Goal: Task Accomplishment & Management: Use online tool/utility

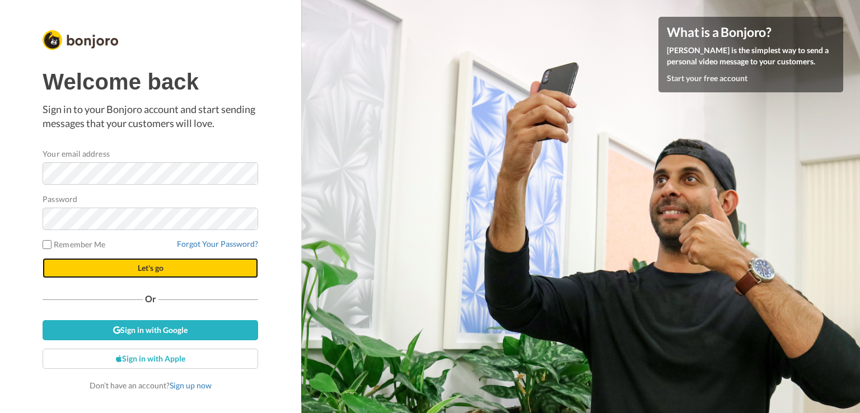
click at [138, 272] on span "Let's go" at bounding box center [151, 268] width 26 height 10
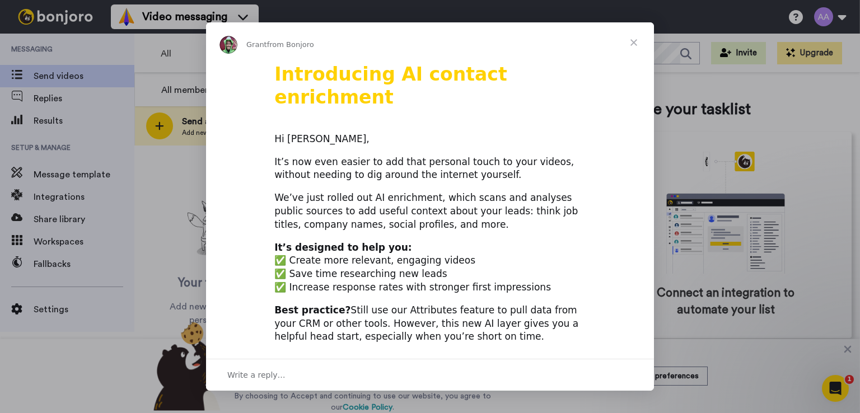
click at [634, 39] on span "Close" at bounding box center [634, 42] width 40 height 40
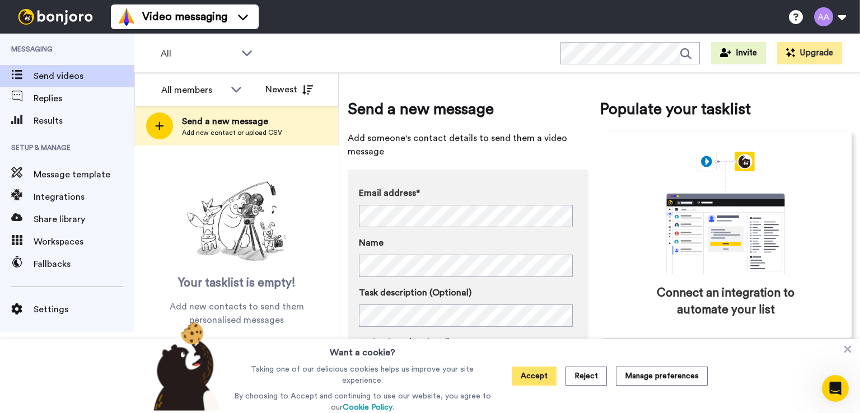
click at [536, 381] on button "Accept" at bounding box center [534, 376] width 45 height 19
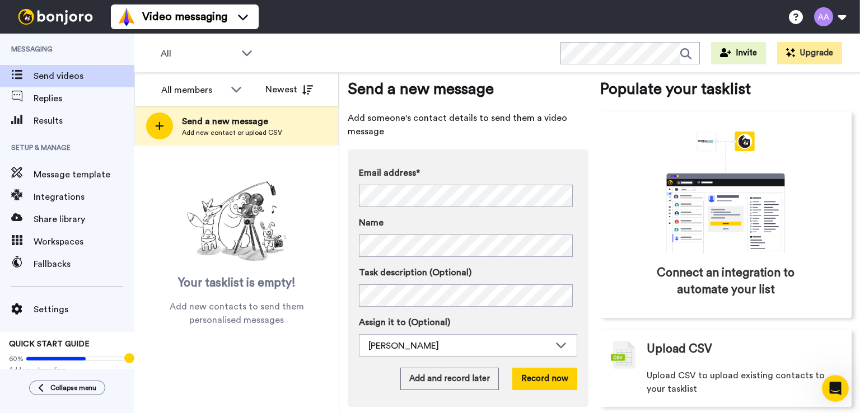
scroll to position [34, 0]
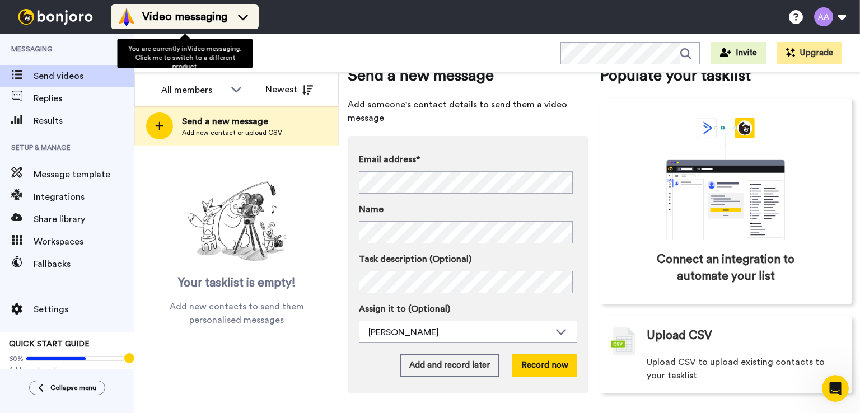
click at [202, 16] on span "Video messaging" at bounding box center [184, 17] width 85 height 16
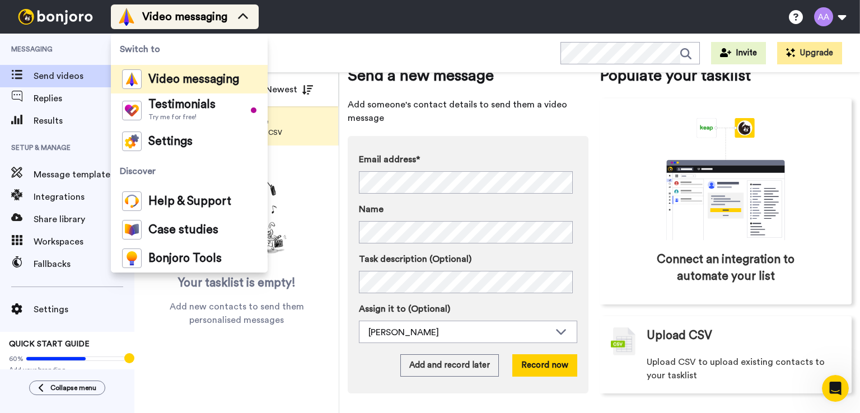
click at [202, 16] on span "Video messaging" at bounding box center [184, 17] width 85 height 16
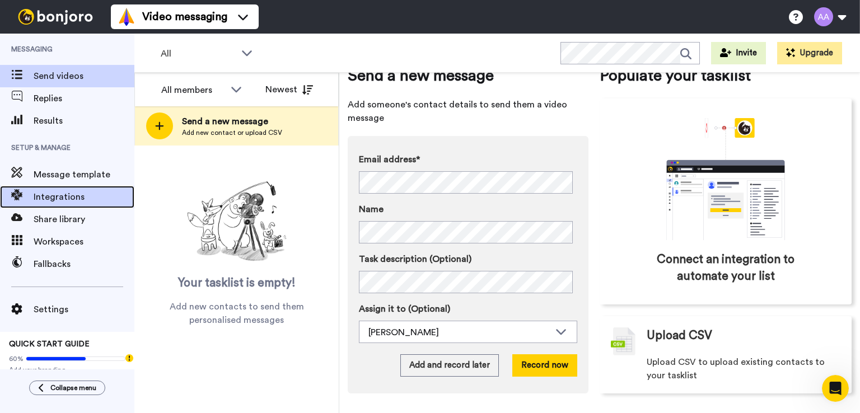
click at [58, 193] on span "Integrations" at bounding box center [84, 196] width 101 height 13
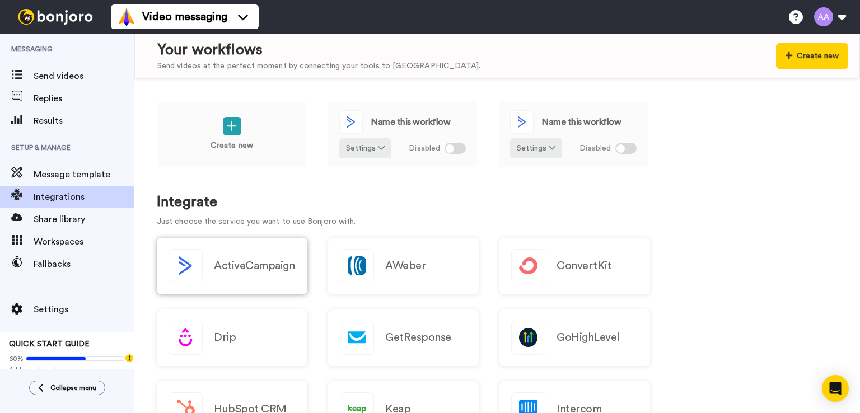
click at [245, 264] on h2 "ActiveCampaign" at bounding box center [254, 266] width 81 height 12
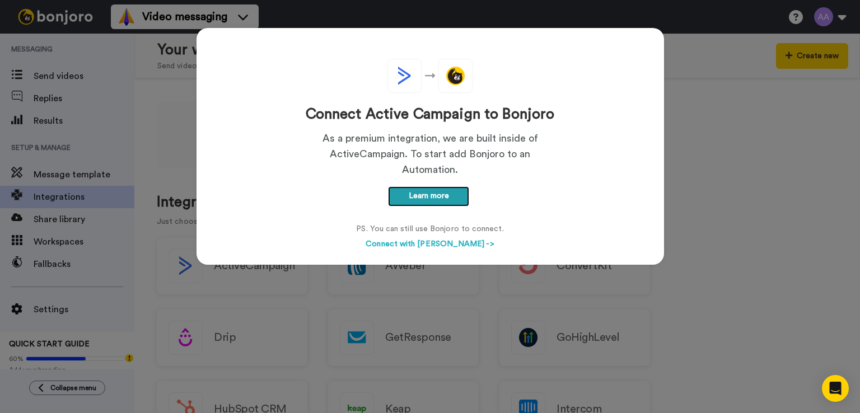
click at [435, 189] on link "Learn more" at bounding box center [428, 197] width 81 height 20
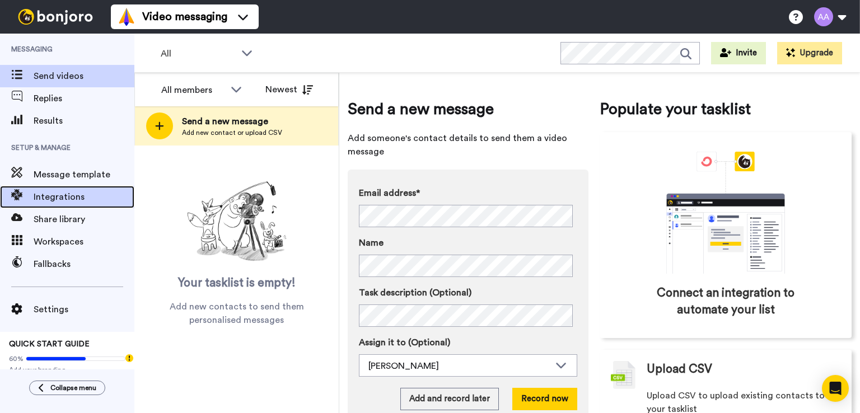
click at [56, 202] on span "Integrations" at bounding box center [84, 196] width 101 height 13
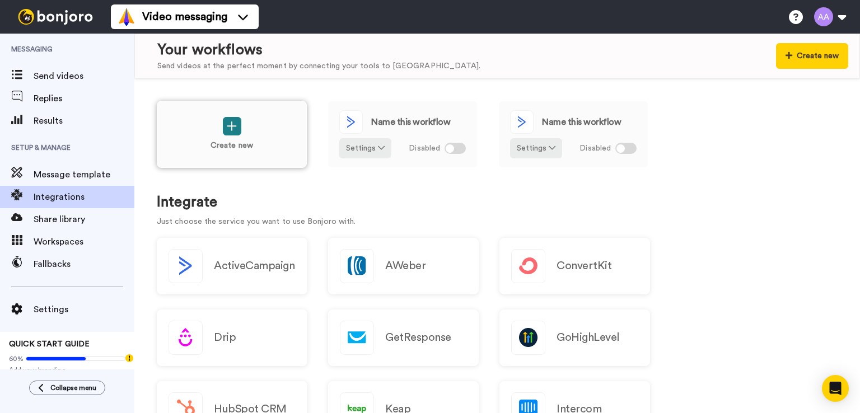
click at [233, 126] on icon at bounding box center [232, 127] width 10 height 10
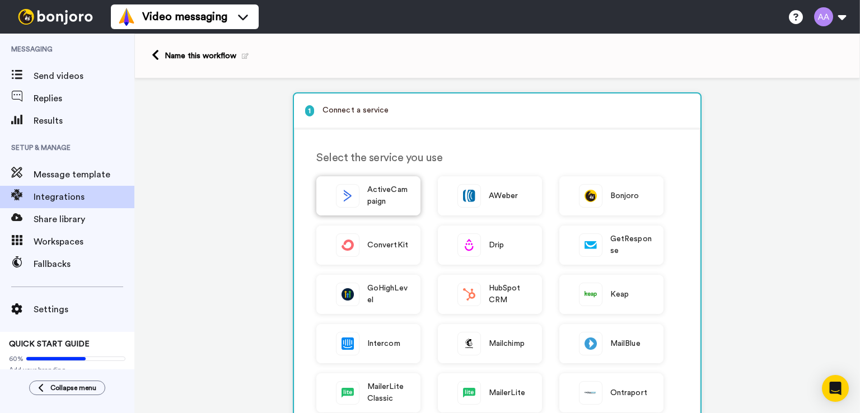
click at [367, 196] on span "ActiveCampaign" at bounding box center [387, 196] width 41 height 24
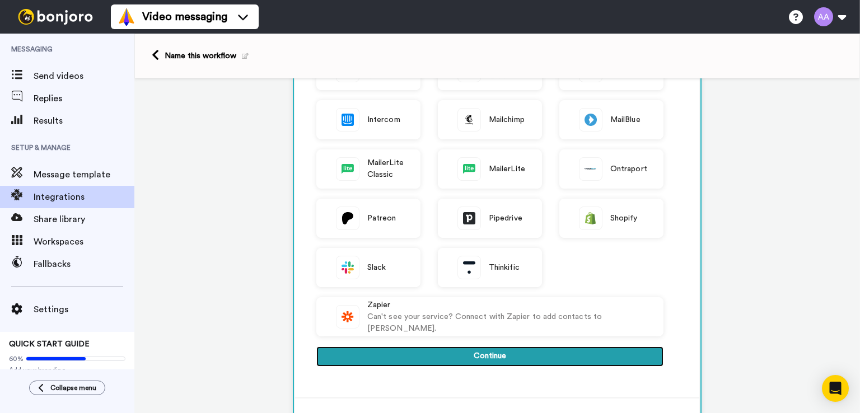
click at [508, 363] on button "Continue" at bounding box center [490, 357] width 347 height 20
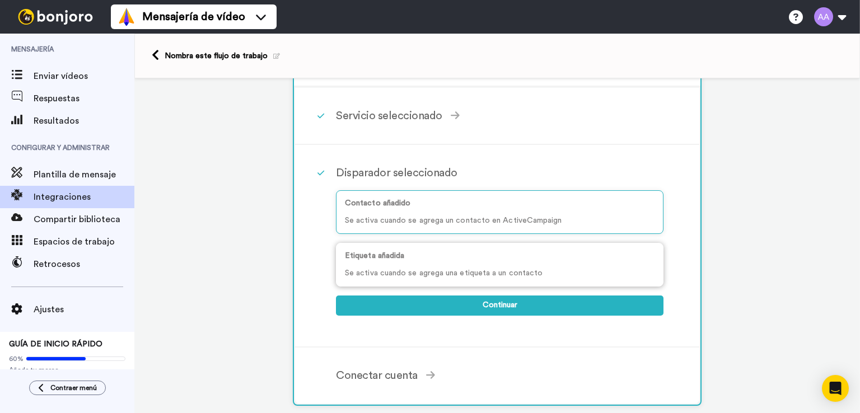
scroll to position [0, 0]
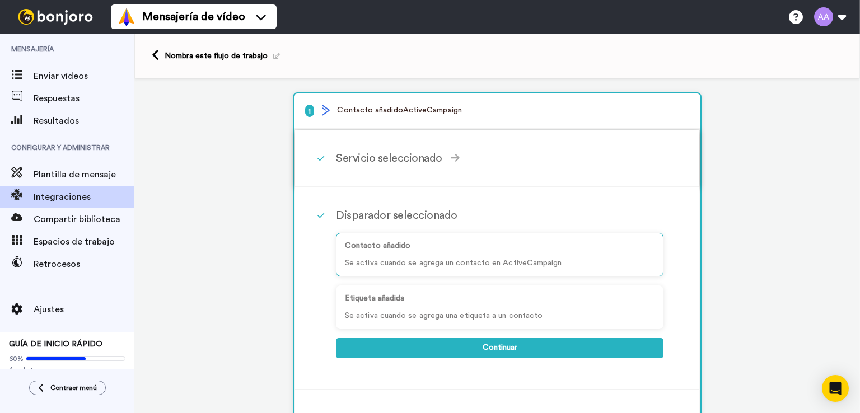
click at [392, 155] on font "Servicio seleccionado" at bounding box center [389, 158] width 106 height 11
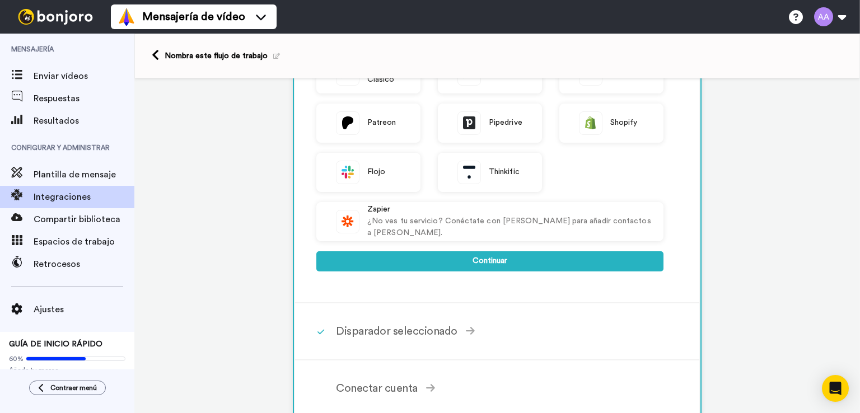
scroll to position [448, 0]
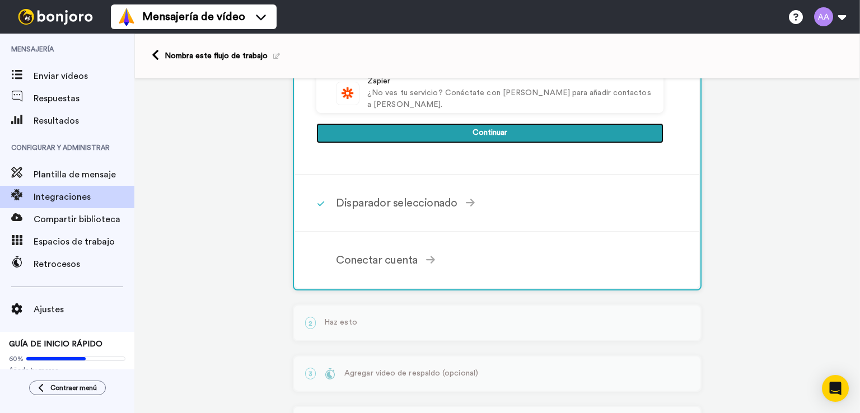
click at [469, 125] on button "Continuar" at bounding box center [490, 133] width 347 height 21
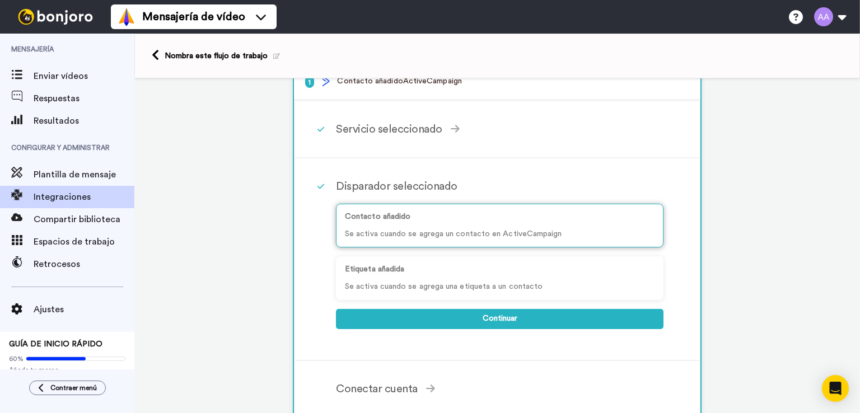
scroll to position [0, 0]
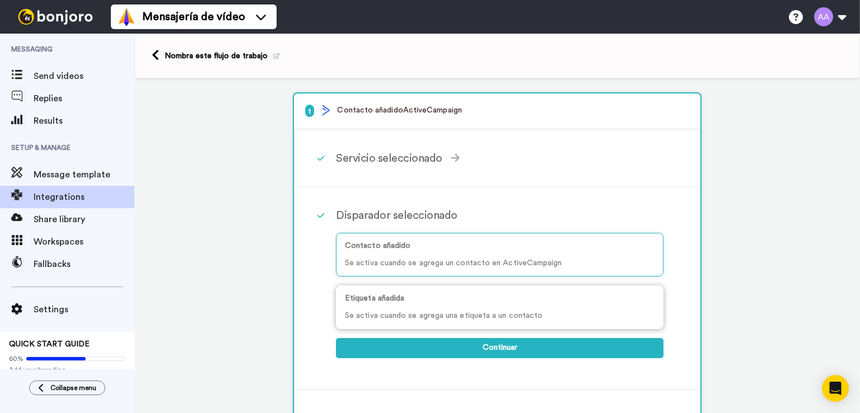
click at [410, 313] on font "Se activa cuando se agrega una etiqueta a un contacto" at bounding box center [444, 316] width 198 height 8
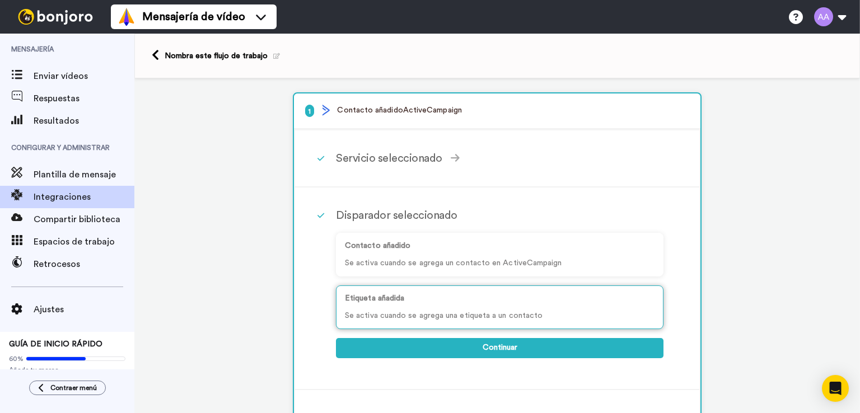
click at [462, 304] on div "Etiqueta añadida Se activa cuando se agrega una etiqueta a un contacto" at bounding box center [500, 308] width 328 height 44
click at [594, 321] on div "Etiqueta añadida Se activa cuando se agrega una etiqueta a un contacto" at bounding box center [500, 308] width 328 height 44
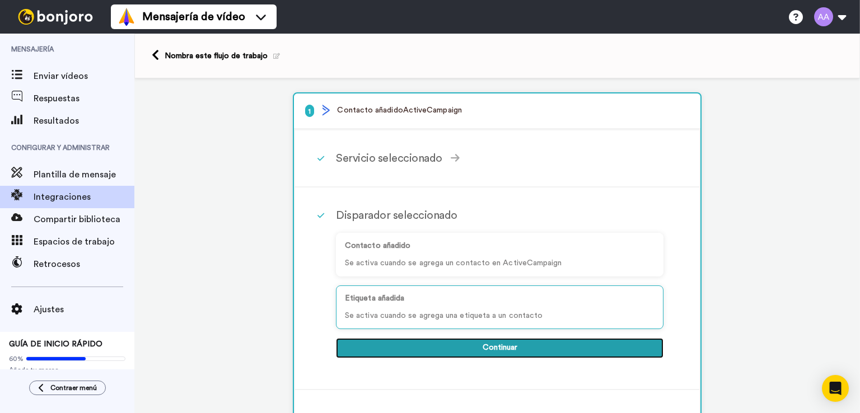
click at [490, 351] on button "Continuar" at bounding box center [500, 348] width 328 height 21
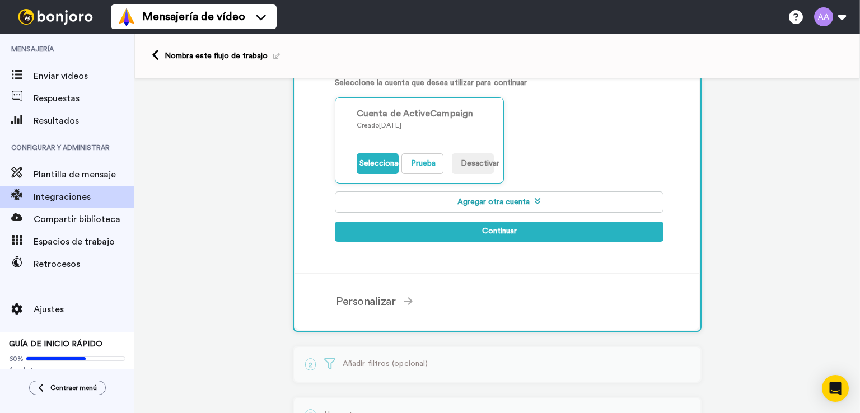
scroll to position [187, 0]
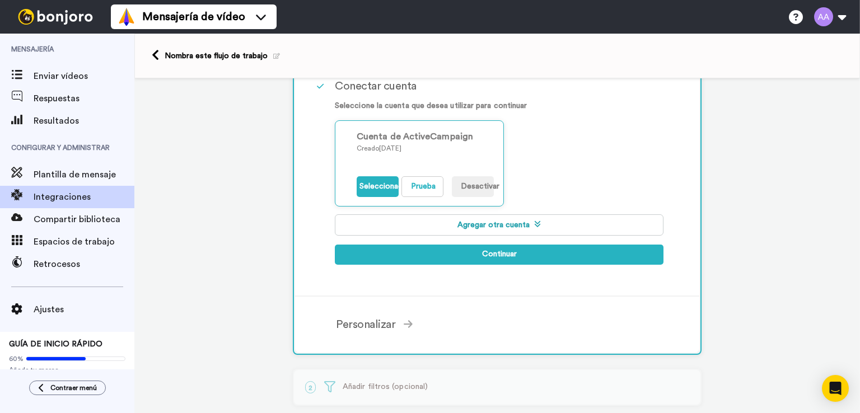
click at [513, 229] on button "Agregar otra cuenta" at bounding box center [499, 225] width 329 height 21
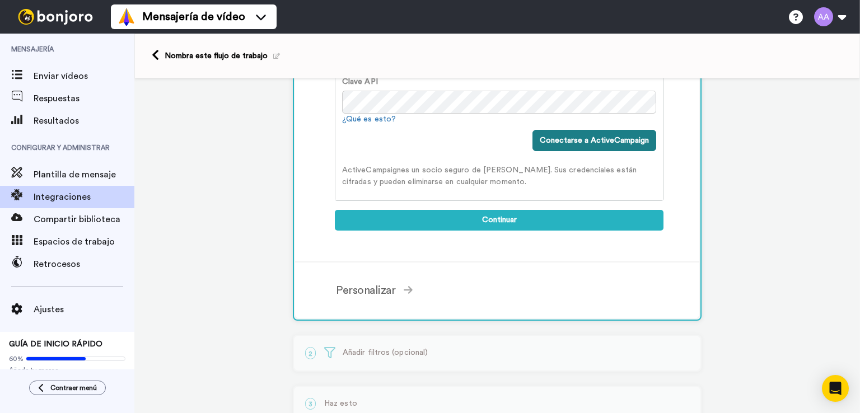
scroll to position [0, 0]
click at [575, 143] on button "Conectarse a ActiveCampaign" at bounding box center [595, 140] width 124 height 21
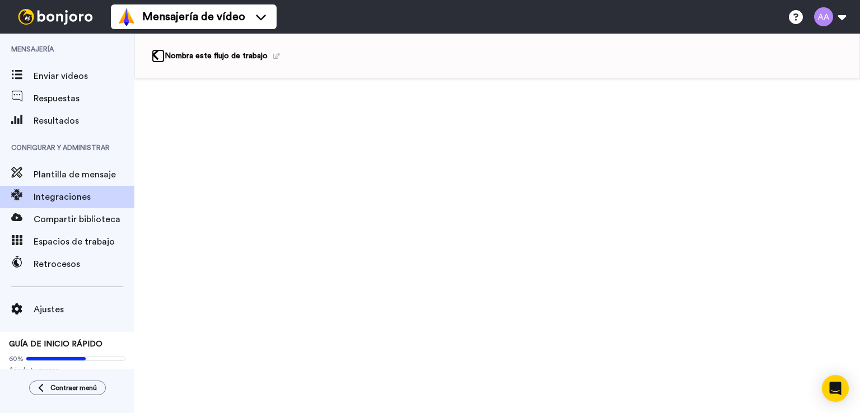
click at [160, 50] on link at bounding box center [158, 55] width 13 height 13
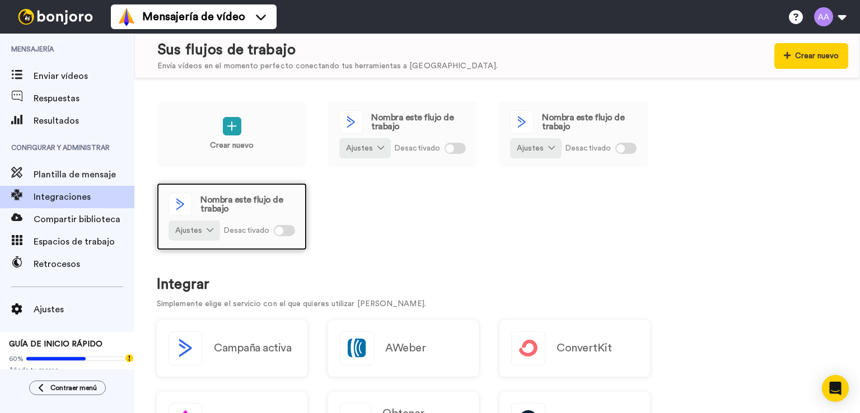
click at [235, 204] on span "Nombra este flujo de trabajo" at bounding box center [248, 205] width 95 height 18
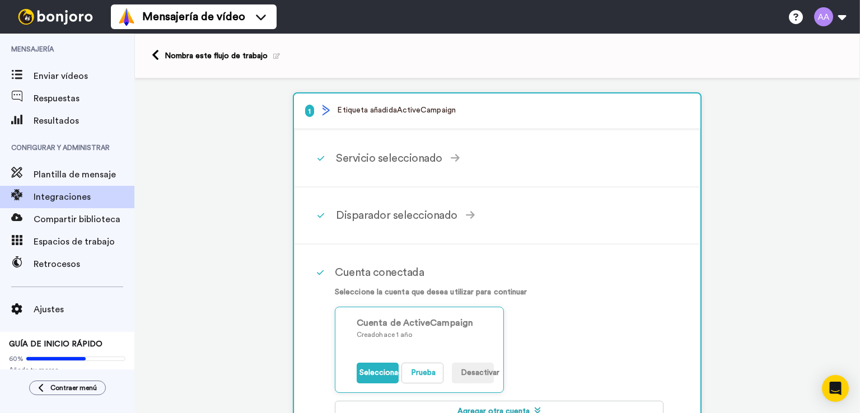
click at [273, 57] on icon at bounding box center [276, 56] width 7 height 6
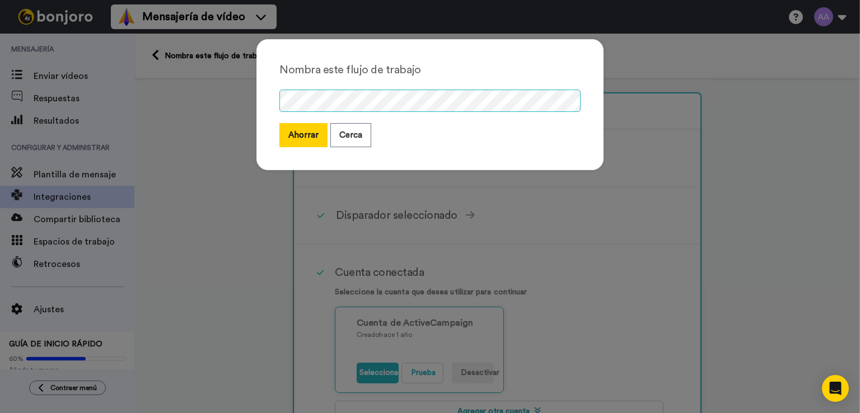
click at [275, 113] on div "Nombra este flujo de trabajo Ahorrar Cerca" at bounding box center [430, 104] width 347 height 131
click at [302, 138] on font "Ahorrar" at bounding box center [304, 135] width 30 height 8
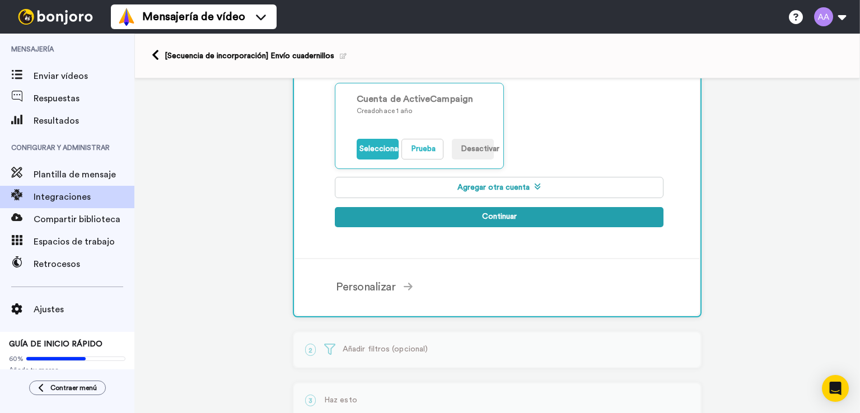
scroll to position [112, 0]
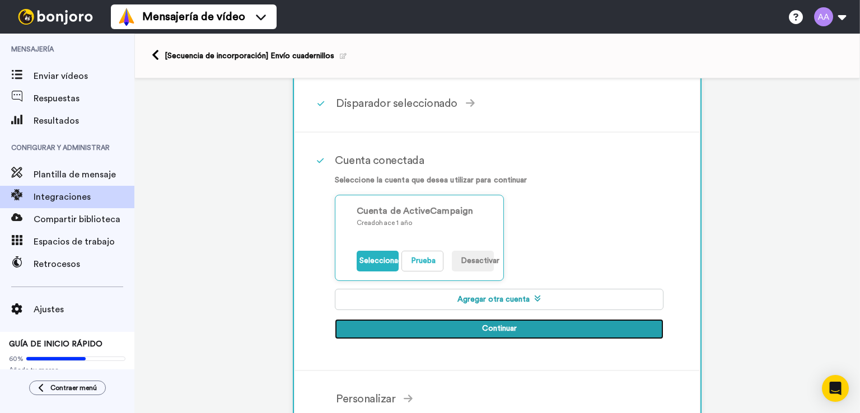
click at [495, 329] on font "Continuar" at bounding box center [499, 329] width 35 height 8
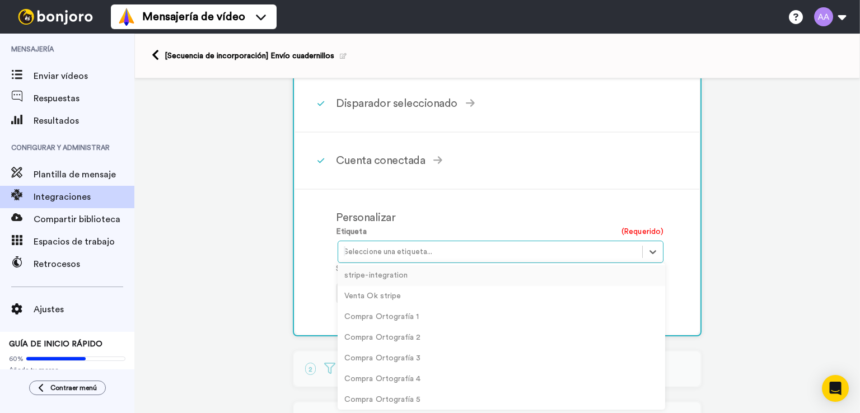
click at [486, 251] on div at bounding box center [490, 251] width 293 height 13
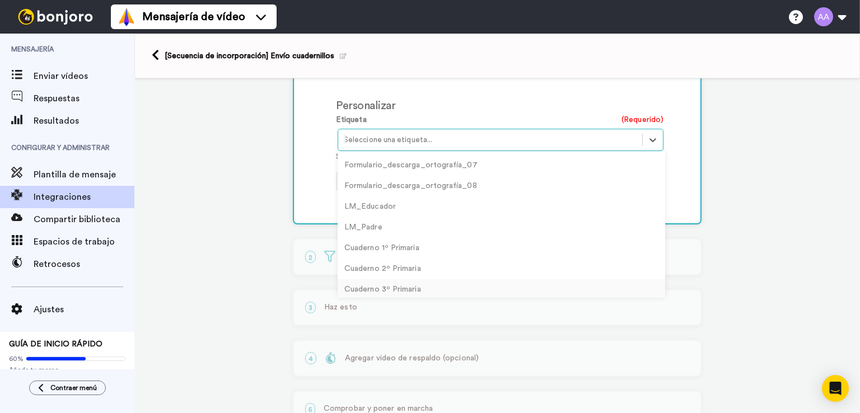
scroll to position [1217, 0]
click at [387, 250] on font "Cuaderno 1º Primaria" at bounding box center [382, 253] width 75 height 8
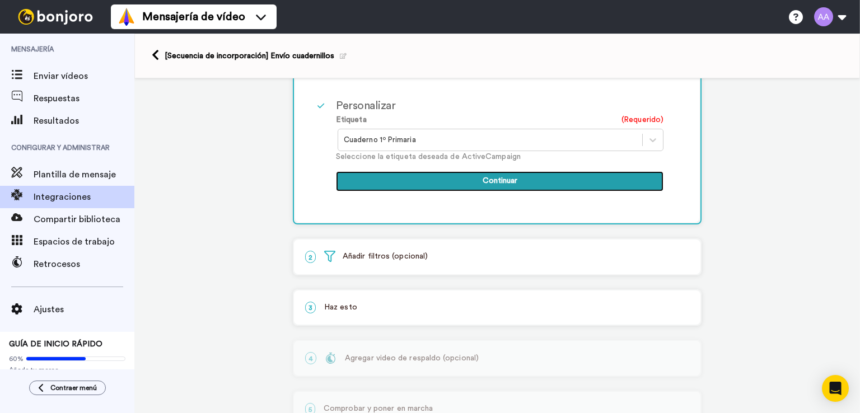
click at [493, 181] on font "Continuar" at bounding box center [500, 181] width 35 height 8
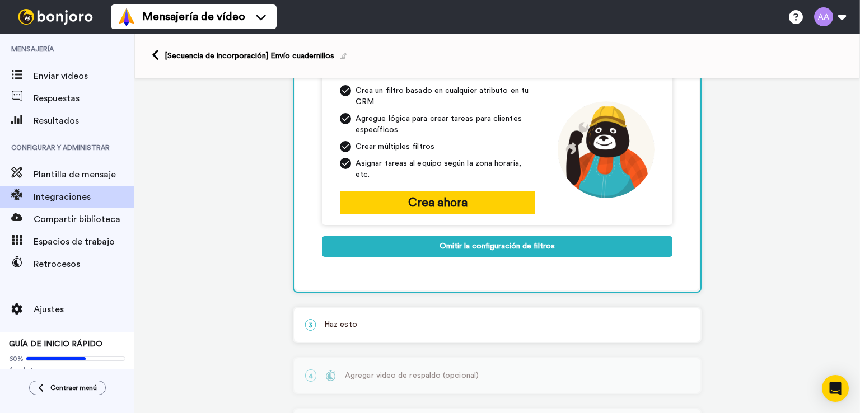
scroll to position [146, 0]
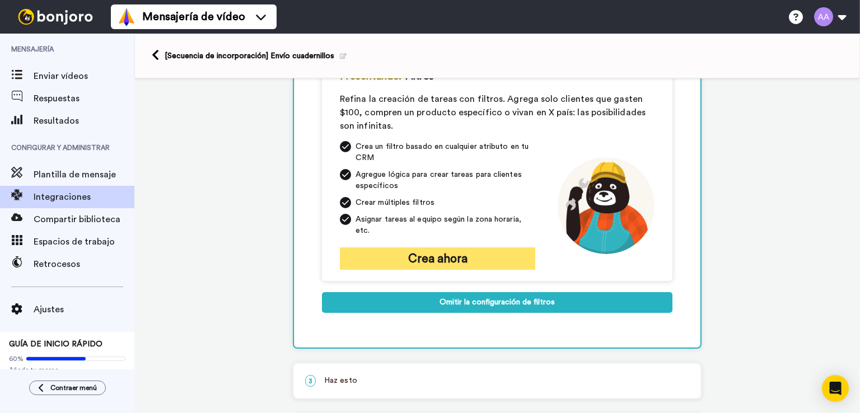
click at [419, 256] on font "Crea ahora" at bounding box center [437, 259] width 59 height 12
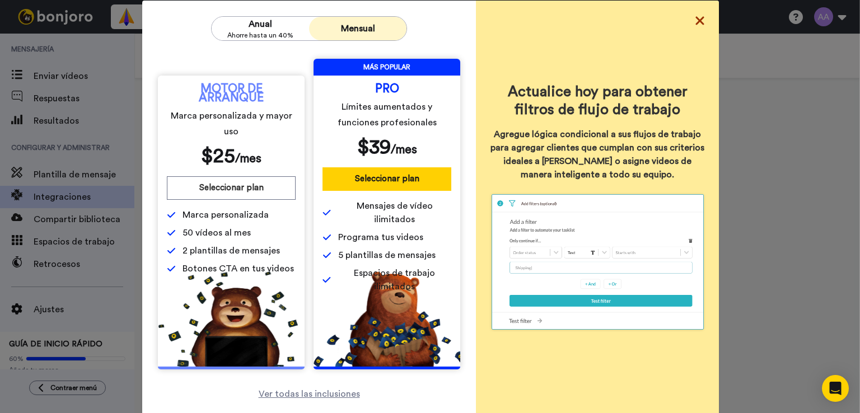
click at [695, 19] on icon at bounding box center [700, 20] width 11 height 13
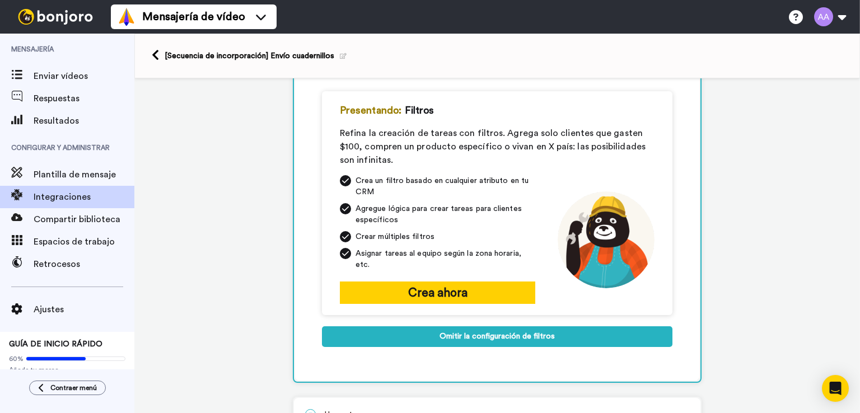
scroll to position [90, 0]
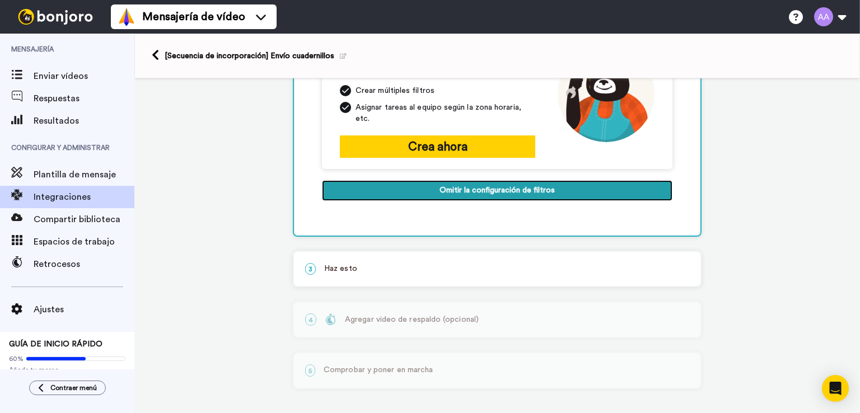
click at [509, 186] on font "Omitir la configuración de filtros" at bounding box center [497, 190] width 115 height 8
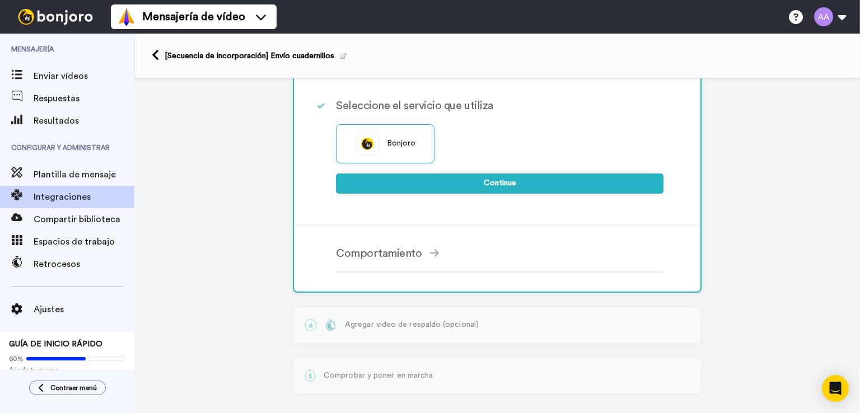
scroll to position [111, 0]
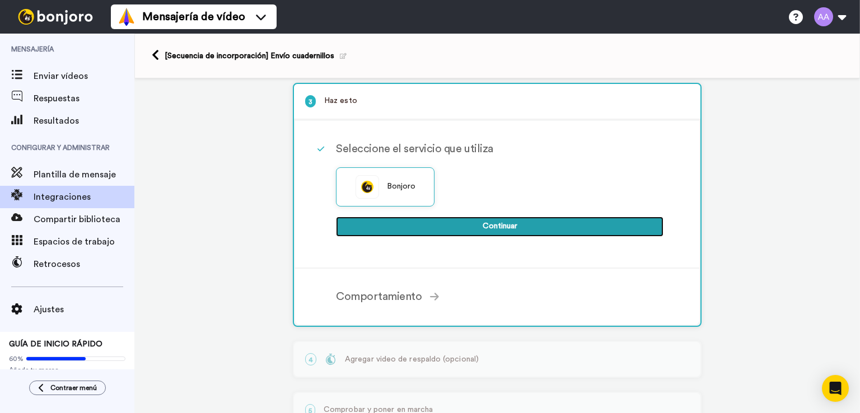
click at [503, 224] on font "Continuar" at bounding box center [500, 226] width 35 height 8
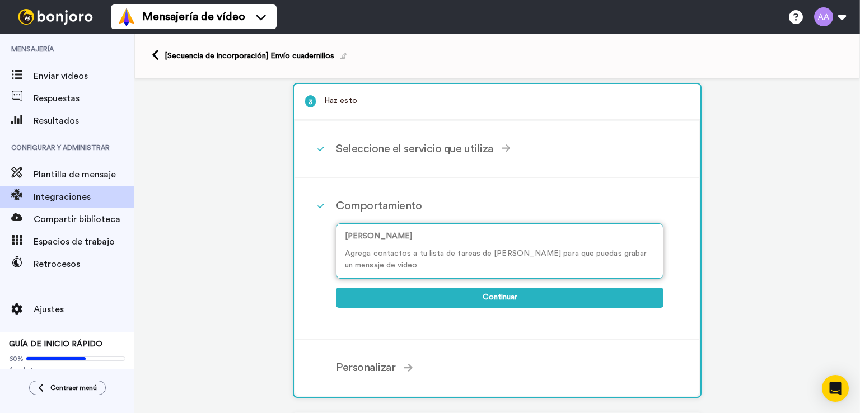
click at [481, 236] on p "[PERSON_NAME]" at bounding box center [500, 237] width 310 height 12
click at [471, 250] on font "Agrega contactos a tu lista de tareas de [PERSON_NAME] para que puedas grabar u…" at bounding box center [496, 260] width 302 height 20
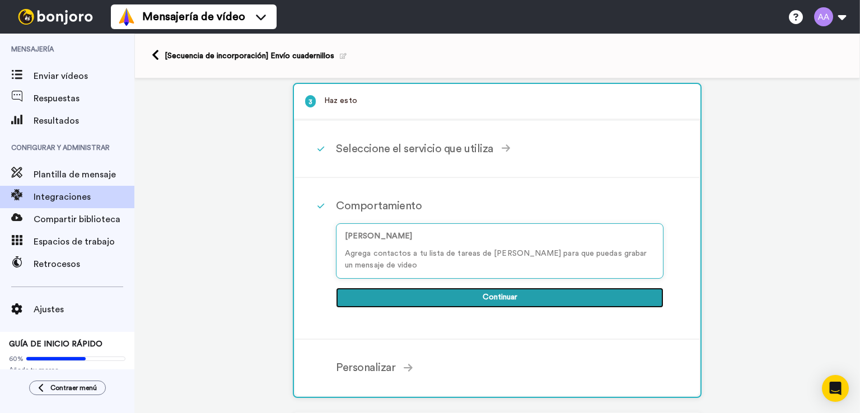
click at [466, 296] on button "Continuar" at bounding box center [500, 298] width 328 height 21
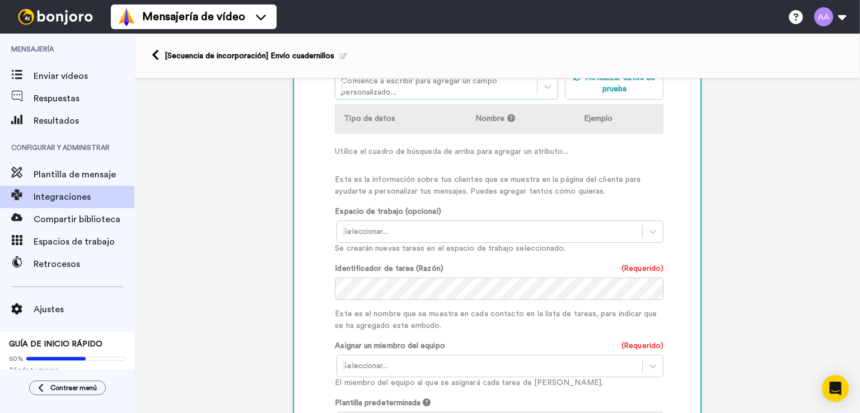
scroll to position [391, 0]
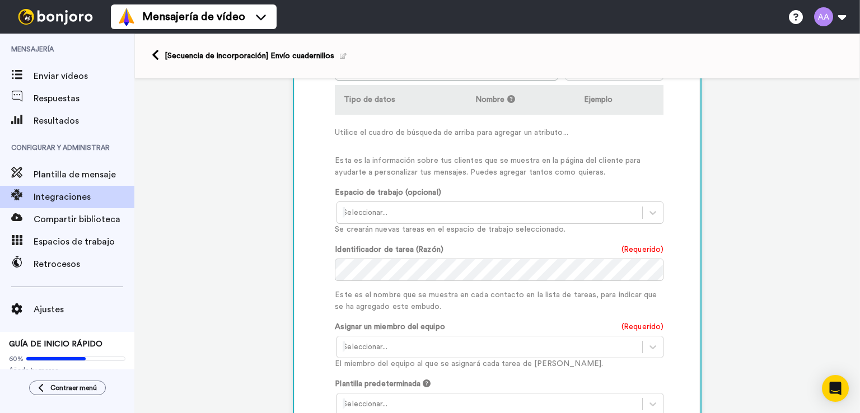
click at [551, 206] on div at bounding box center [490, 212] width 294 height 13
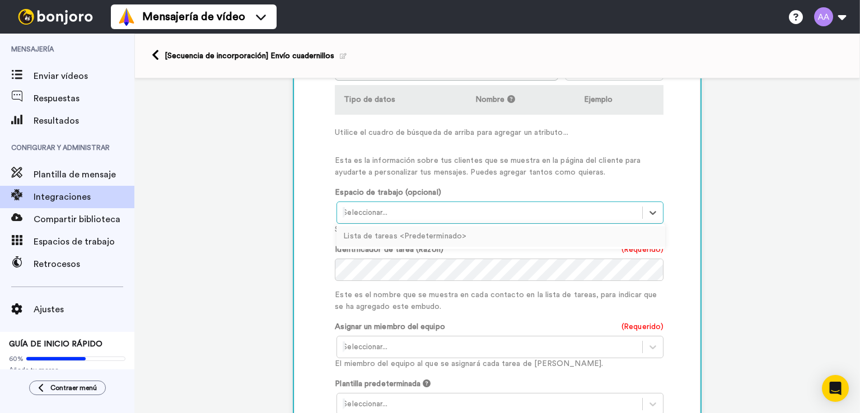
click at [436, 232] on font "Lista de tareas <Predeterminado>" at bounding box center [404, 236] width 123 height 8
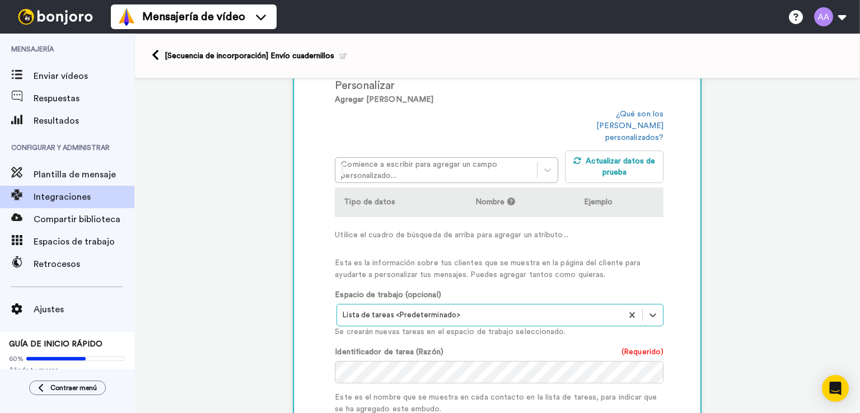
scroll to position [279, 0]
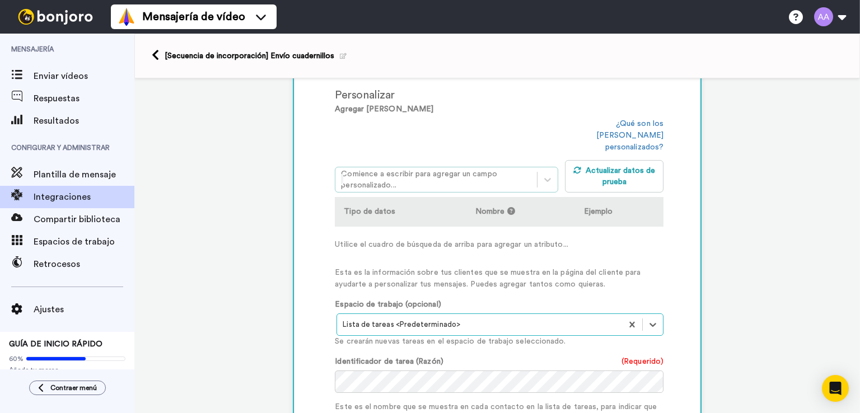
click at [430, 173] on div at bounding box center [436, 179] width 190 height 13
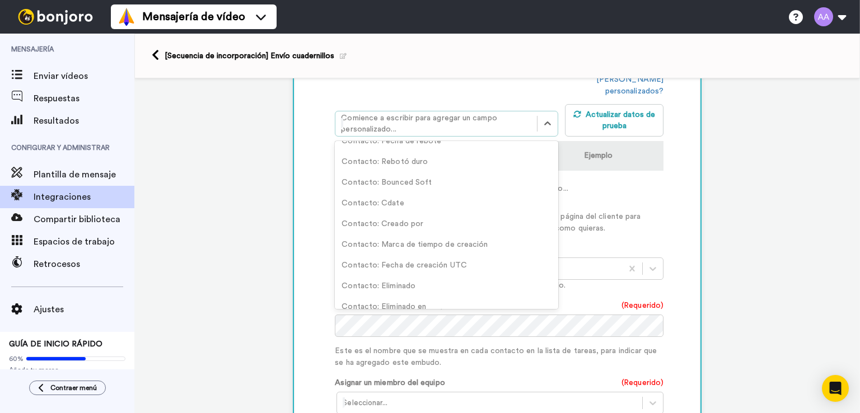
scroll to position [56, 0]
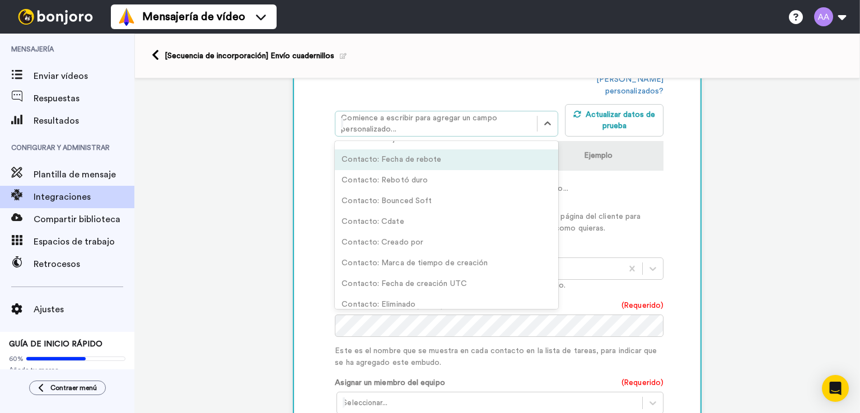
click at [680, 136] on div "Personalizar Agregar campos option Contact: Bounced Date focused, 4 of 46. 46 r…" at bounding box center [511, 297] width 353 height 550
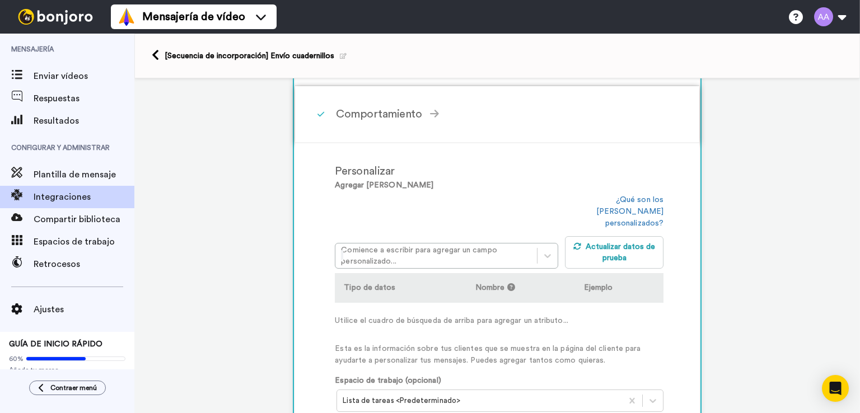
scroll to position [223, 0]
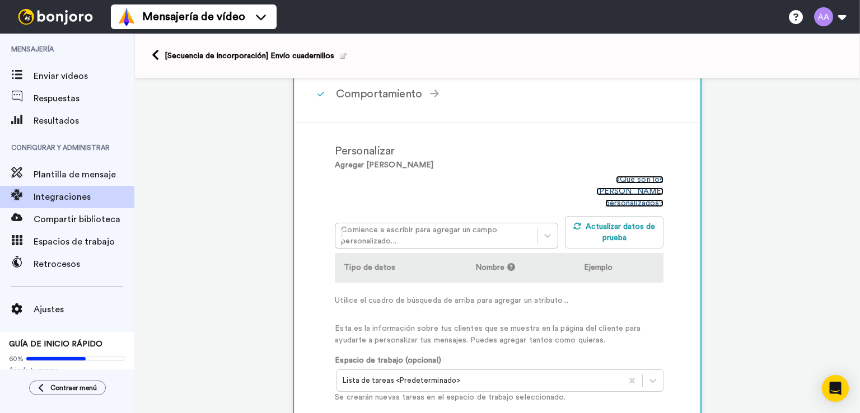
click at [620, 178] on font "¿Qué son los campos personalizados?" at bounding box center [630, 191] width 67 height 31
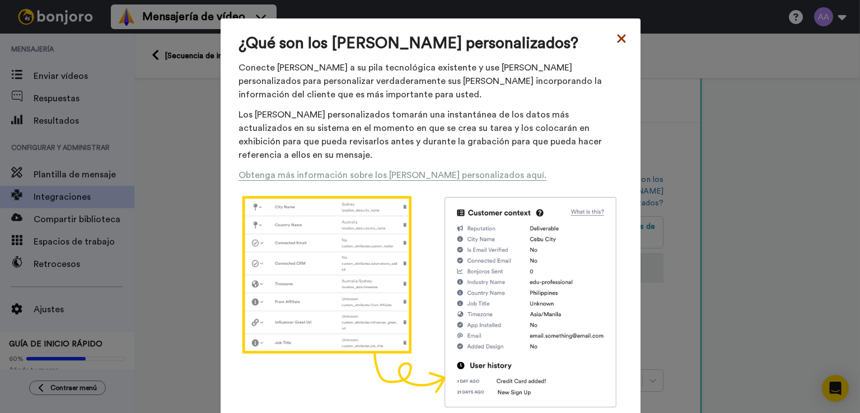
click at [616, 36] on icon at bounding box center [621, 38] width 11 height 13
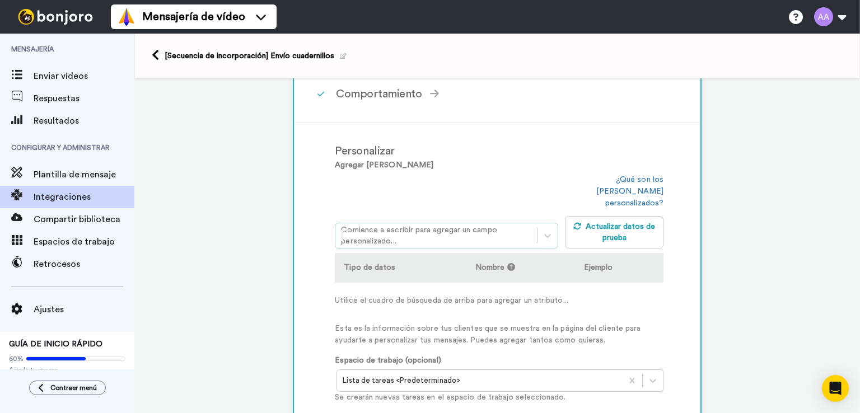
click at [505, 229] on div at bounding box center [436, 235] width 190 height 13
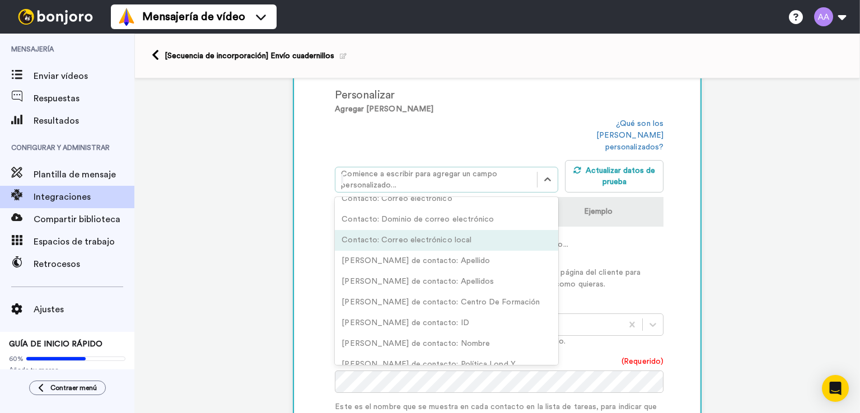
scroll to position [336, 0]
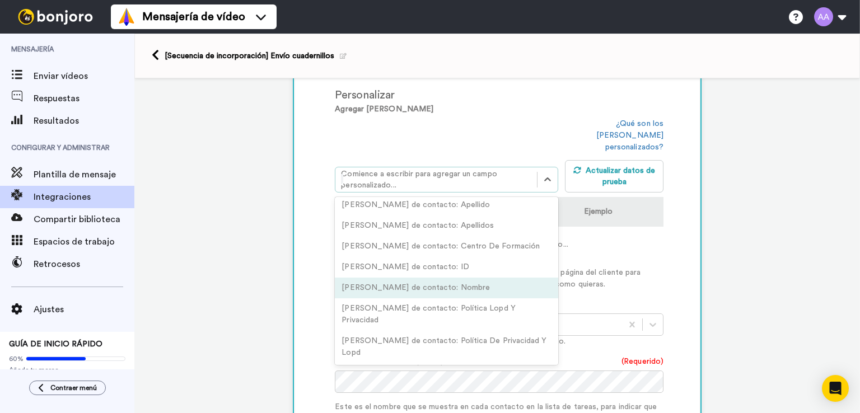
click at [463, 278] on div "Campos de contacto: Nombre" at bounding box center [447, 288] width 224 height 21
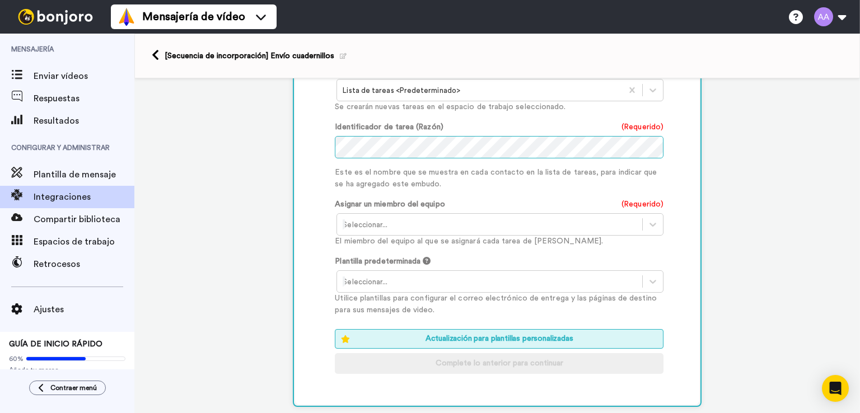
scroll to position [559, 0]
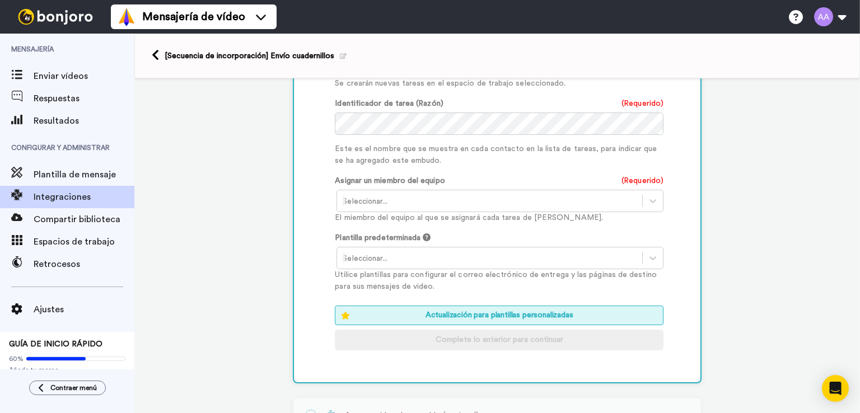
click at [415, 195] on div at bounding box center [490, 201] width 294 height 13
click at [404, 221] on font "Ana Cristina Alonso <maspe@edicionesmaspe.com>" at bounding box center [453, 225] width 220 height 8
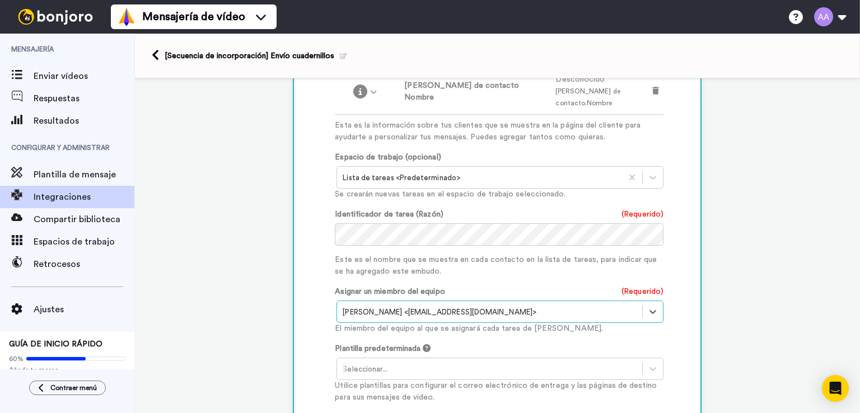
scroll to position [447, 0]
click at [422, 212] on font "Identificador de tarea (Razón)" at bounding box center [389, 216] width 108 height 8
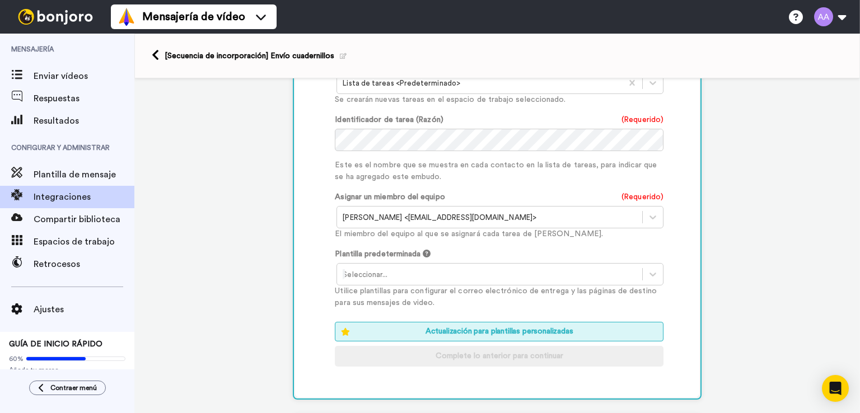
scroll to position [559, 0]
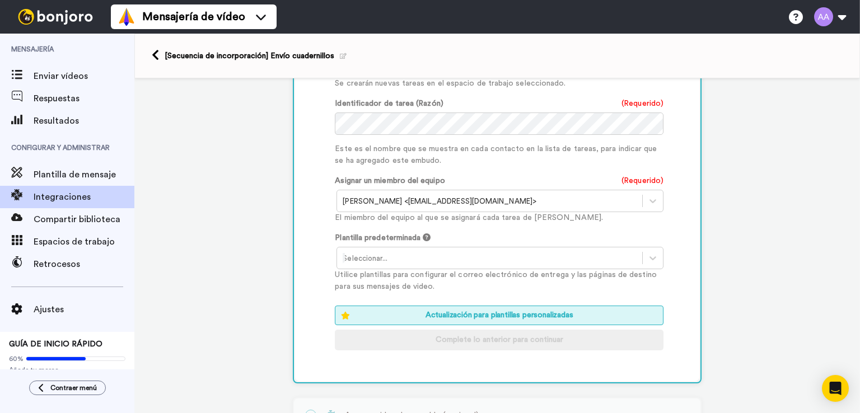
click at [370, 252] on div at bounding box center [490, 258] width 294 height 13
click at [625, 212] on p "El miembro del equipo al que se asignará cada tarea de Bonjoro." at bounding box center [499, 218] width 329 height 12
click at [486, 252] on div at bounding box center [490, 258] width 294 height 13
click at [410, 278] on font "Plantilla de marca Bonjoro" at bounding box center [390, 282] width 94 height 8
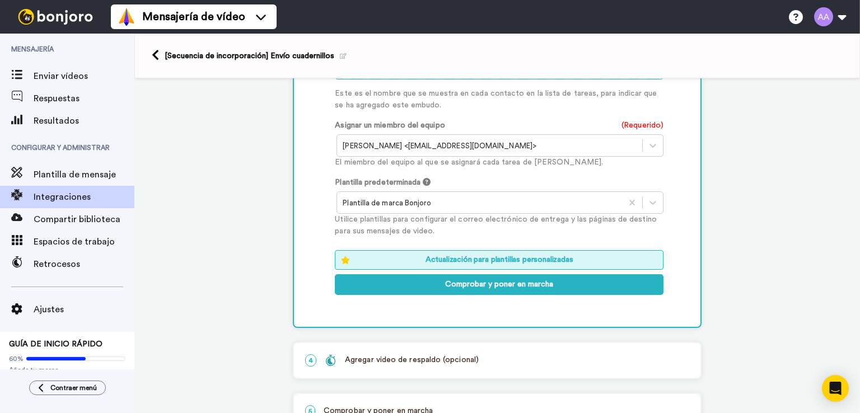
scroll to position [615, 0]
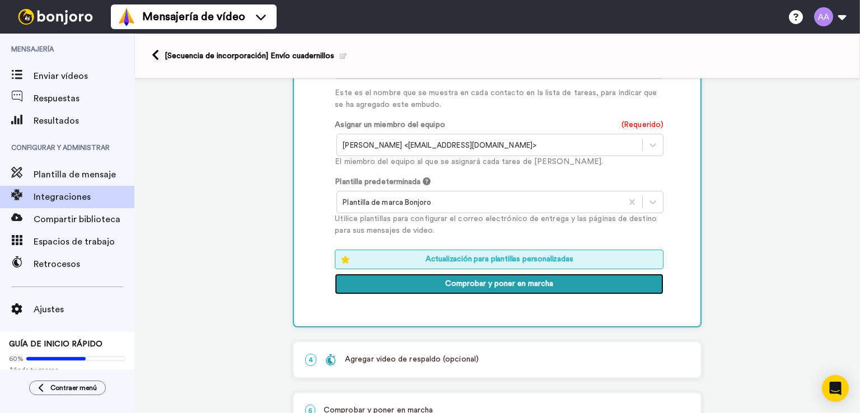
click at [487, 280] on font "Comprobar y poner en marcha" at bounding box center [499, 284] width 108 height 8
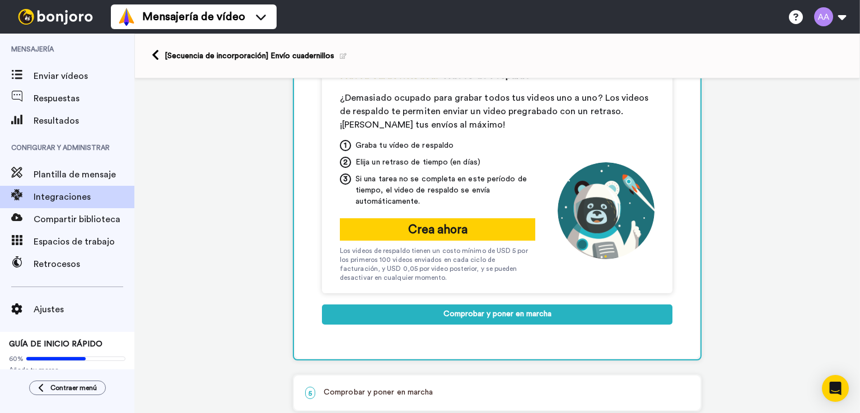
scroll to position [271, 0]
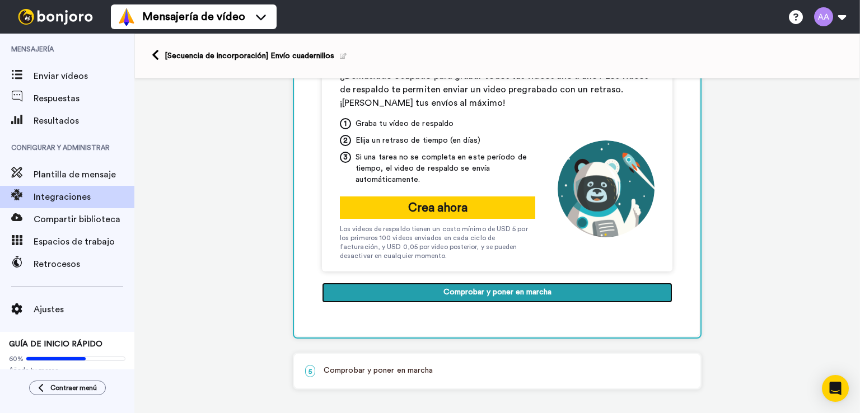
click at [501, 291] on font "Comprobar y poner en marcha" at bounding box center [498, 293] width 108 height 8
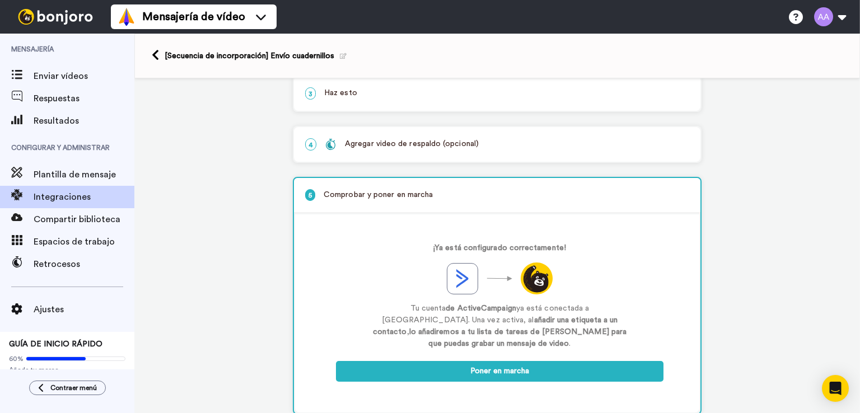
scroll to position [133, 0]
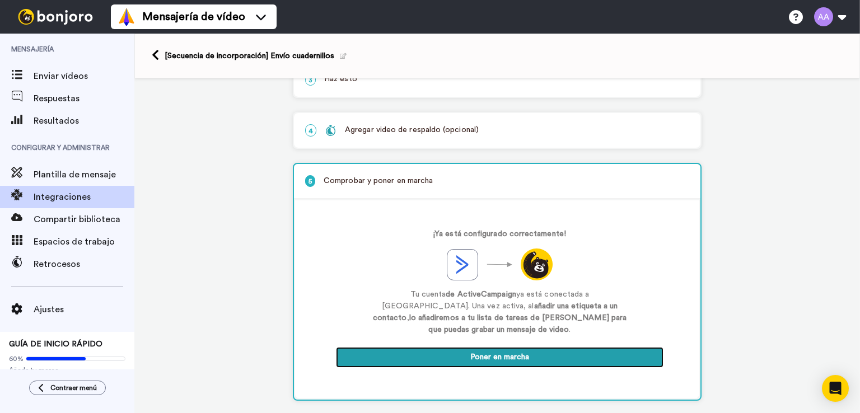
click at [512, 353] on font "Poner en marcha" at bounding box center [500, 357] width 59 height 8
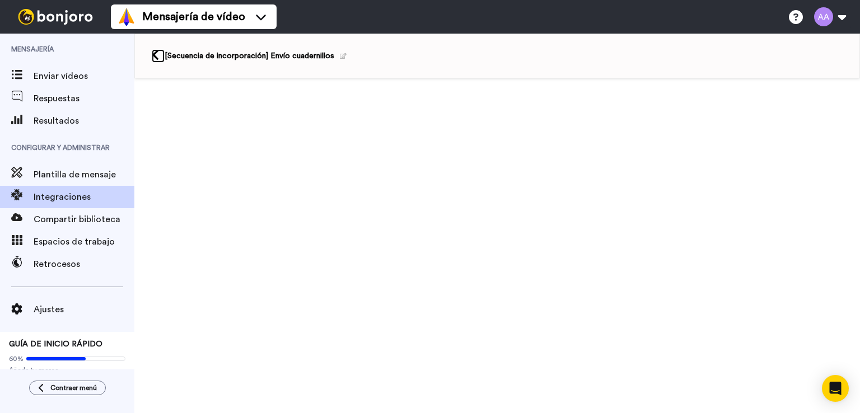
click at [156, 53] on icon at bounding box center [155, 55] width 7 height 12
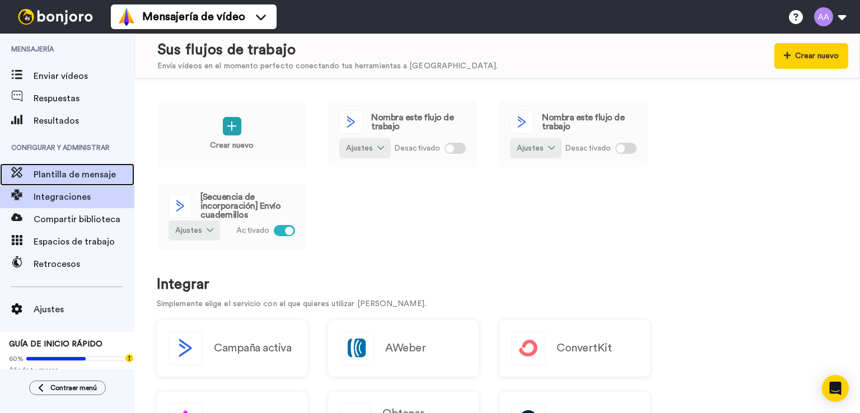
click at [76, 176] on font "Plantilla de mensaje" at bounding box center [75, 174] width 82 height 9
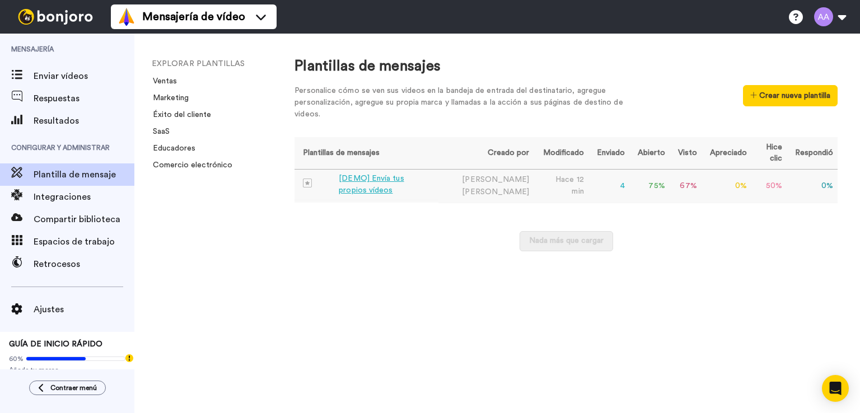
click at [359, 176] on font "[DEMO] Envía tus propios vídeos" at bounding box center [371, 185] width 65 height 20
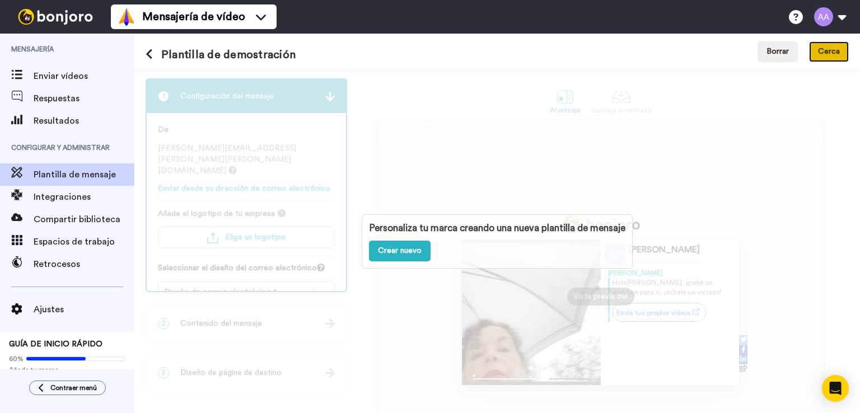
click at [827, 51] on font "Cerca" at bounding box center [829, 51] width 22 height 8
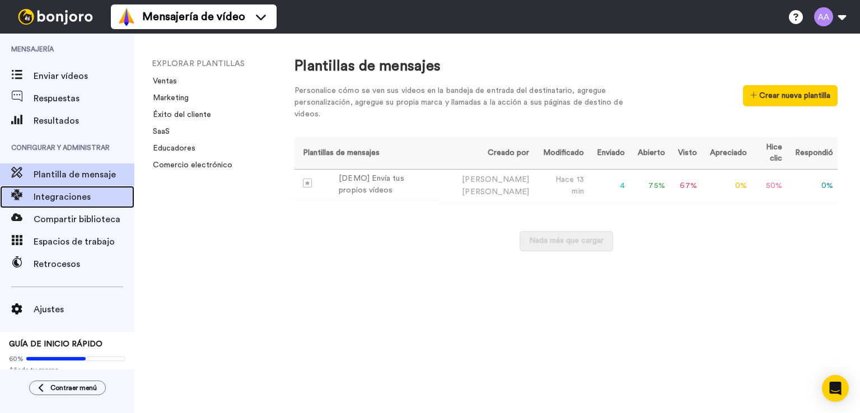
click at [62, 191] on span "Integraciones" at bounding box center [84, 196] width 101 height 13
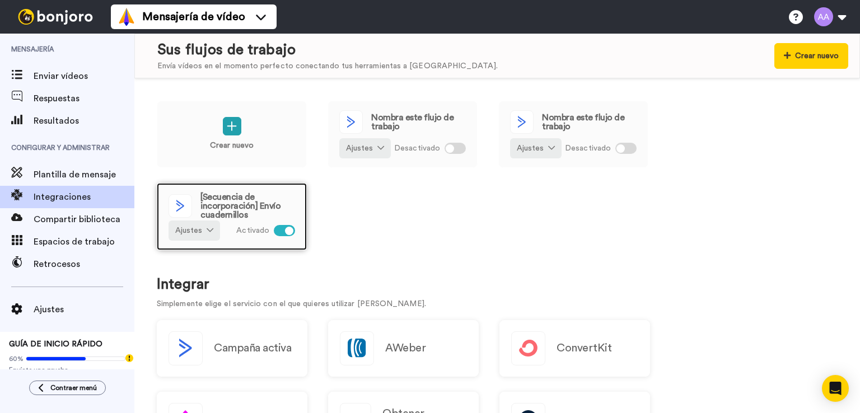
click at [235, 207] on font "[Secuencia de incorporación] Envío cuadernillos" at bounding box center [241, 206] width 80 height 27
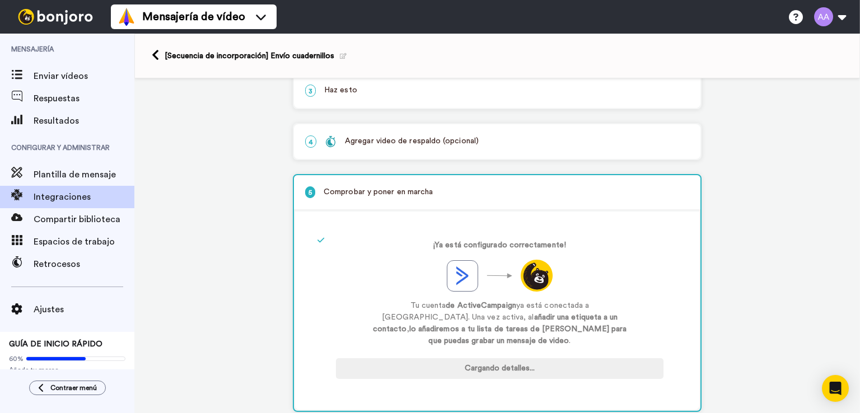
scroll to position [133, 0]
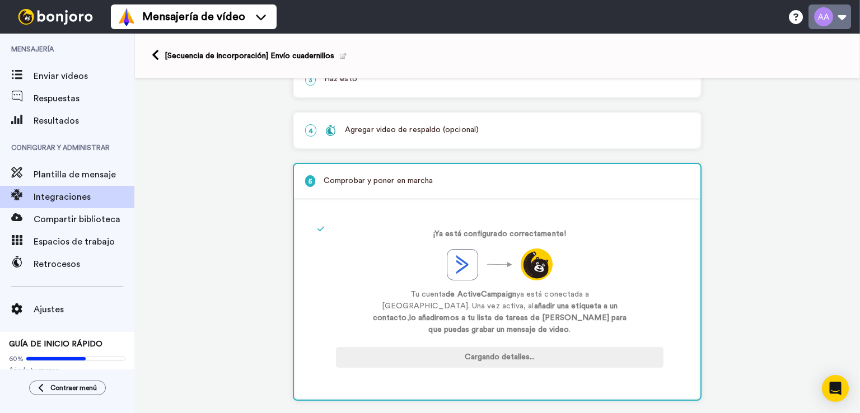
click at [838, 20] on button at bounding box center [830, 16] width 43 height 25
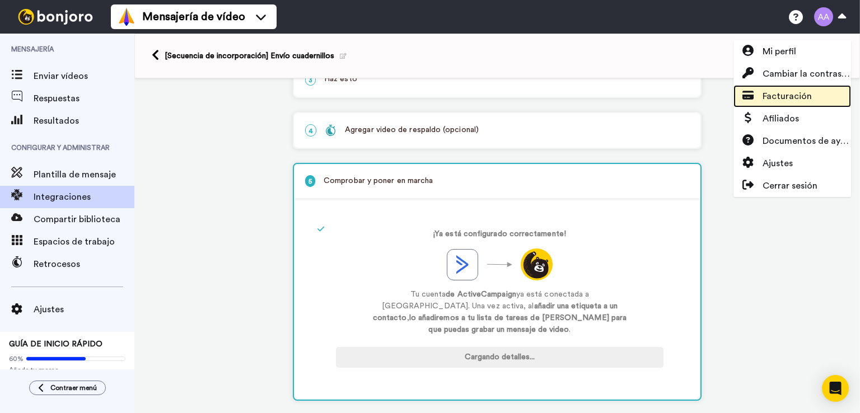
click at [769, 101] on span "Facturación" at bounding box center [787, 96] width 49 height 13
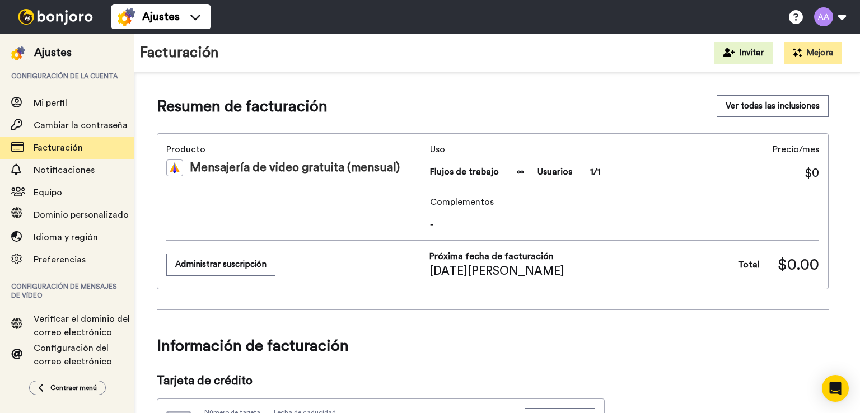
click at [69, 17] on img at bounding box center [55, 17] width 84 height 16
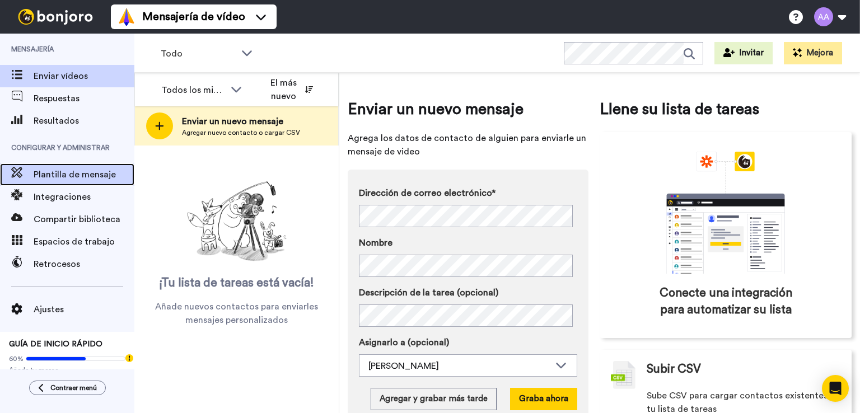
click at [69, 174] on font "Plantilla de mensaje" at bounding box center [75, 174] width 82 height 9
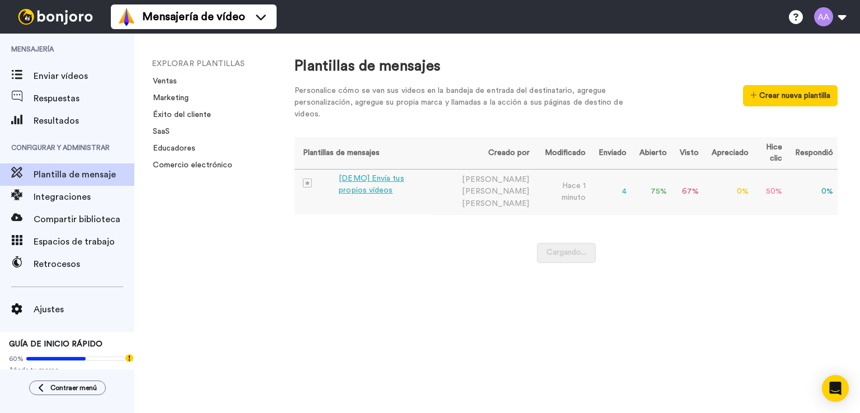
click at [404, 177] on font "[DEMO] Envía tus propios vídeos" at bounding box center [371, 185] width 65 height 20
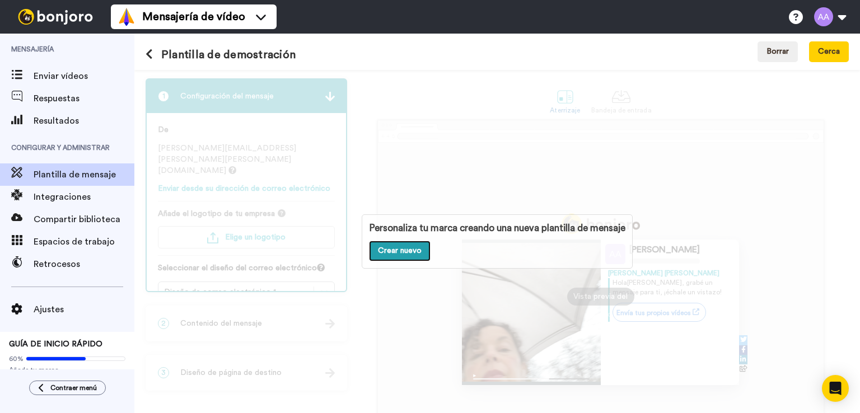
click at [397, 250] on font "Crear nuevo" at bounding box center [400, 250] width 44 height 8
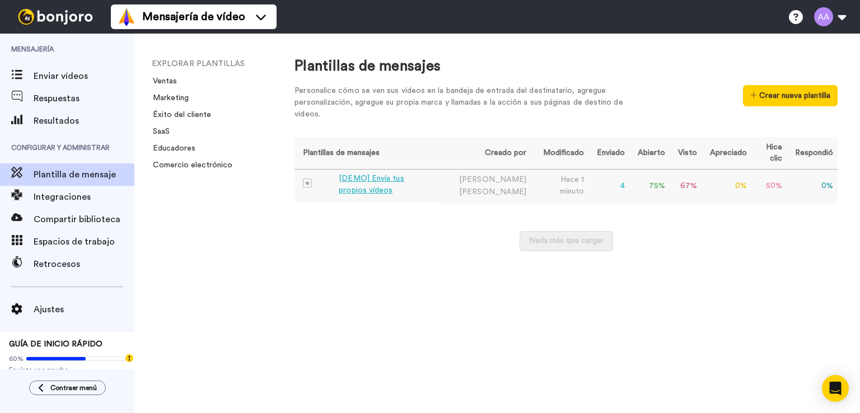
click at [372, 180] on font "[DEMO] Envía tus propios vídeos" at bounding box center [371, 185] width 65 height 20
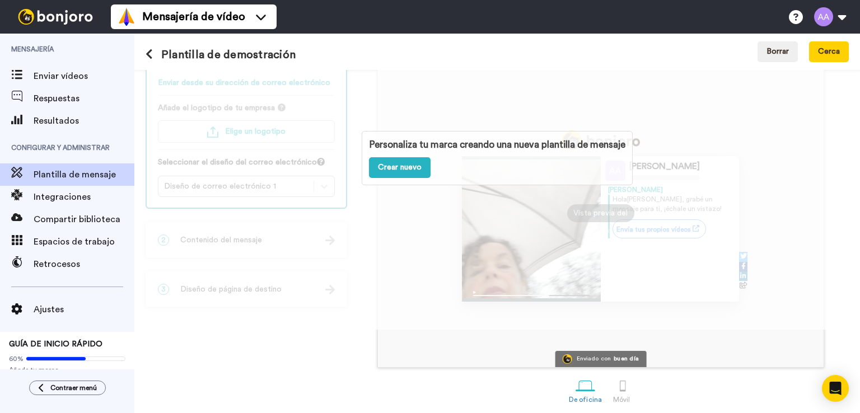
scroll to position [88, 0]
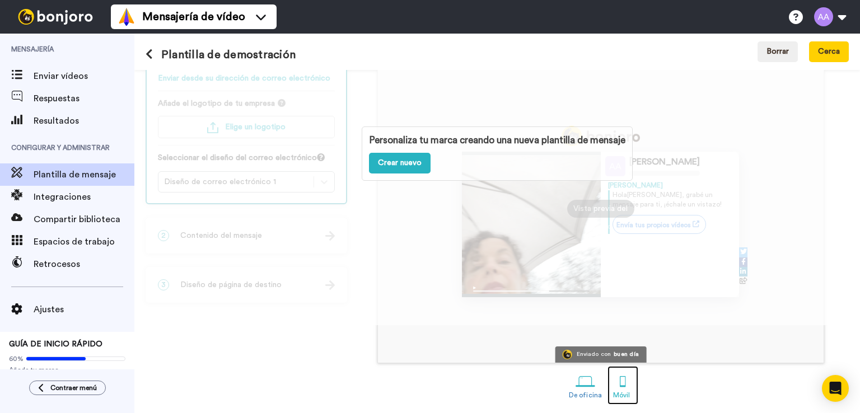
click at [617, 386] on div at bounding box center [623, 382] width 20 height 20
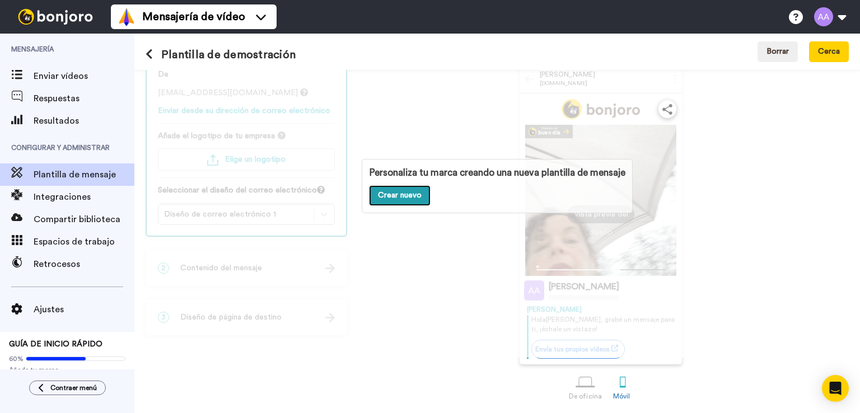
click at [399, 196] on font "Crear nuevo" at bounding box center [400, 195] width 44 height 8
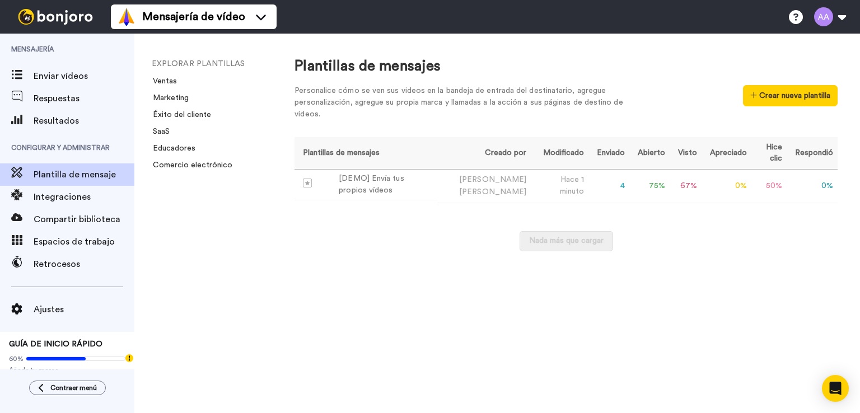
click at [424, 281] on div "Plantillas de mensajes Personalice cómo se ven sus videos en la bandeja de entr…" at bounding box center [566, 224] width 588 height 380
click at [169, 85] on li "Ventas" at bounding box center [227, 81] width 151 height 11
click at [165, 81] on font "Ventas" at bounding box center [165, 81] width 24 height 8
click at [59, 78] on font "Enviar vídeos" at bounding box center [61, 76] width 54 height 9
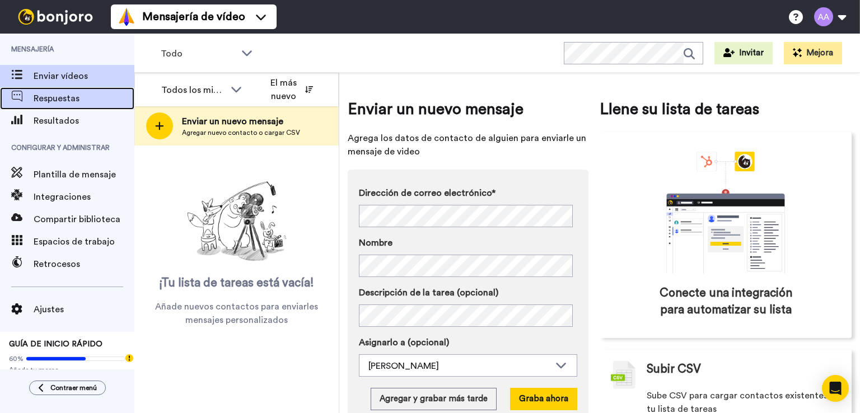
click at [59, 95] on font "Respuestas" at bounding box center [57, 98] width 46 height 9
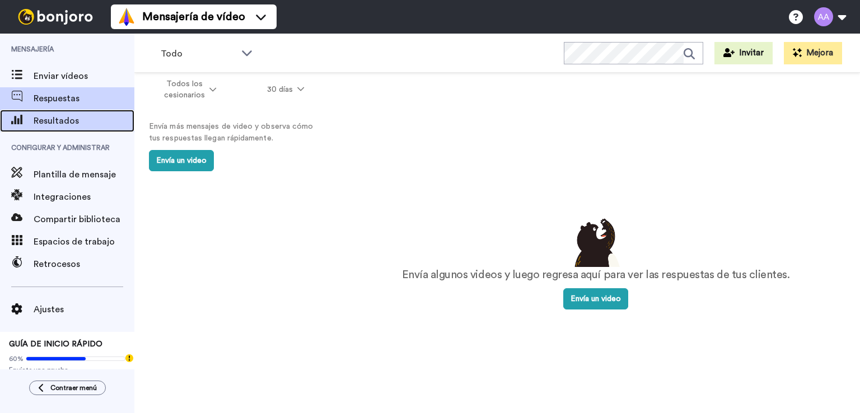
click at [59, 117] on font "Resultados" at bounding box center [56, 121] width 45 height 9
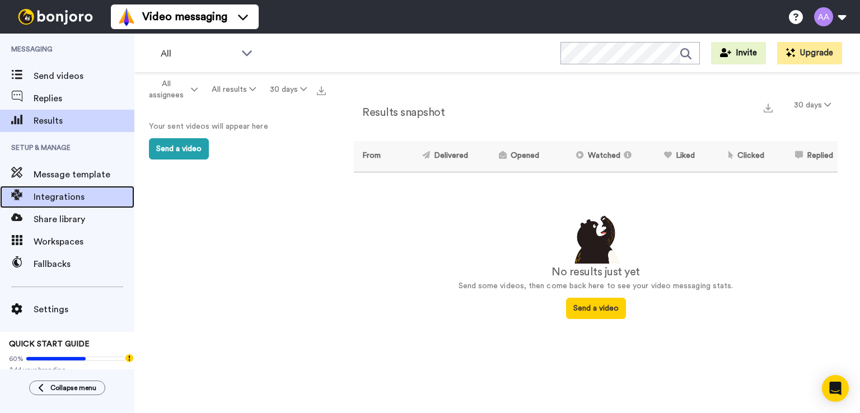
click at [54, 198] on span "Integrations" at bounding box center [84, 196] width 101 height 13
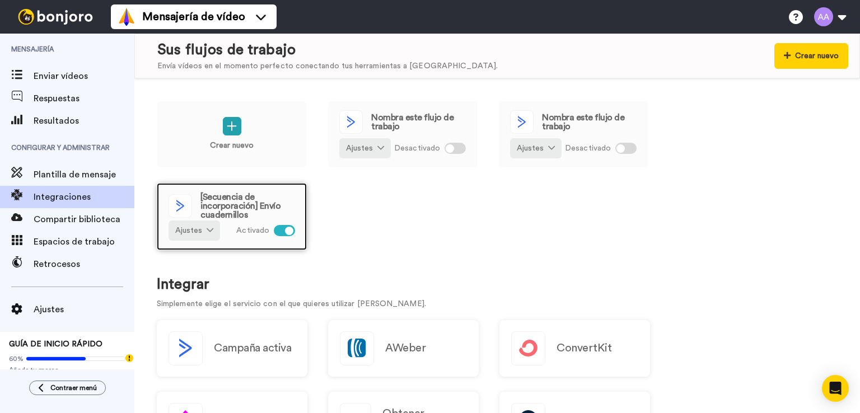
click at [211, 213] on font "[Secuencia de incorporación] Envío cuadernillos" at bounding box center [241, 206] width 80 height 27
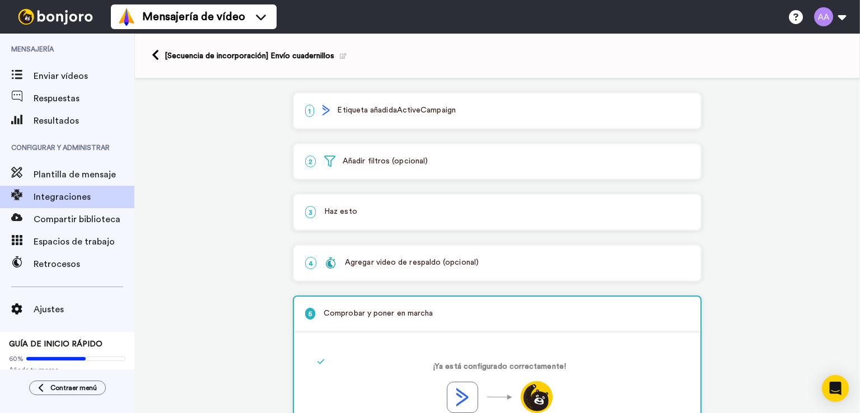
click at [410, 113] on font "ActiveCampaign" at bounding box center [426, 110] width 59 height 8
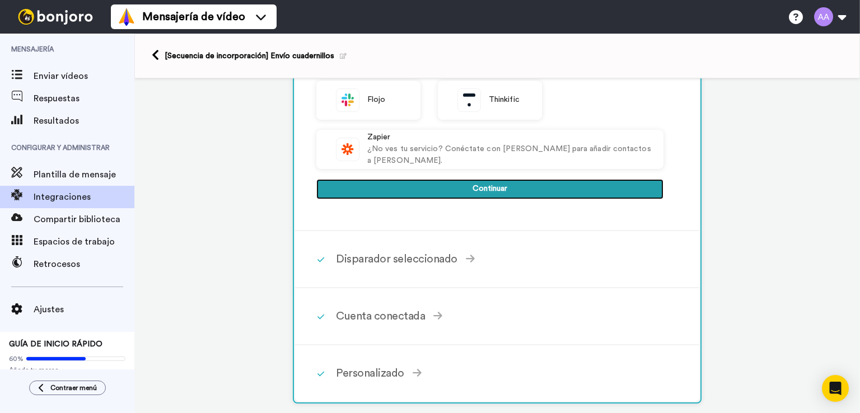
click at [478, 186] on font "Continuar" at bounding box center [490, 189] width 35 height 8
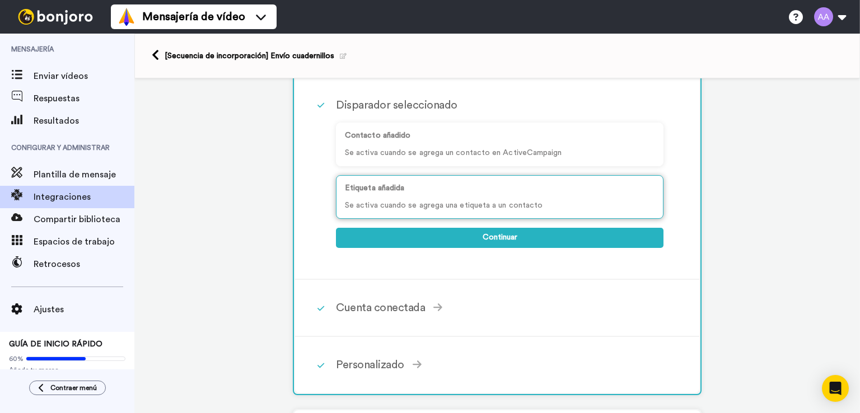
scroll to position [94, 0]
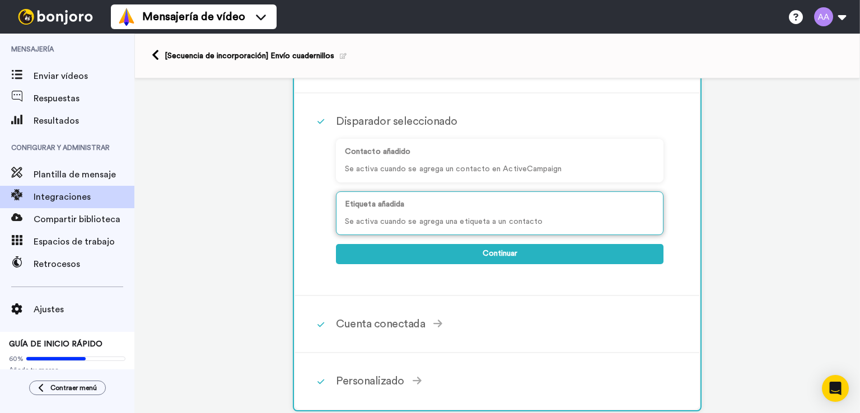
click at [430, 218] on font "Se activa cuando se agrega una etiqueta a un contacto" at bounding box center [444, 222] width 198 height 8
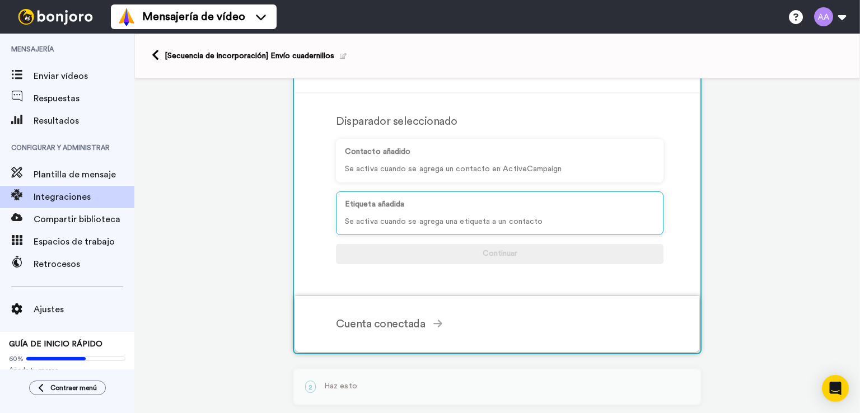
click at [423, 321] on div "Cuenta conectada" at bounding box center [500, 324] width 328 height 17
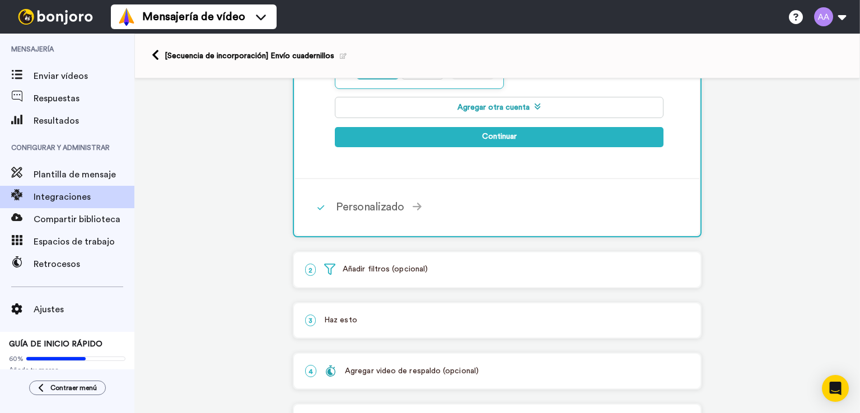
scroll to position [318, 0]
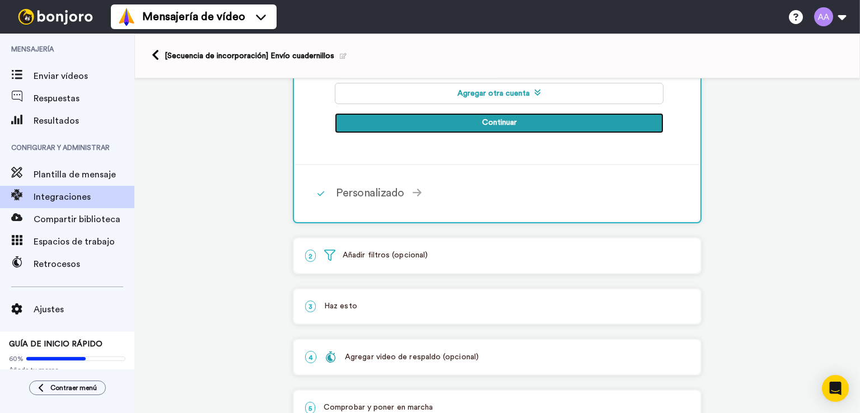
click at [502, 119] on font "Continuar" at bounding box center [499, 123] width 35 height 8
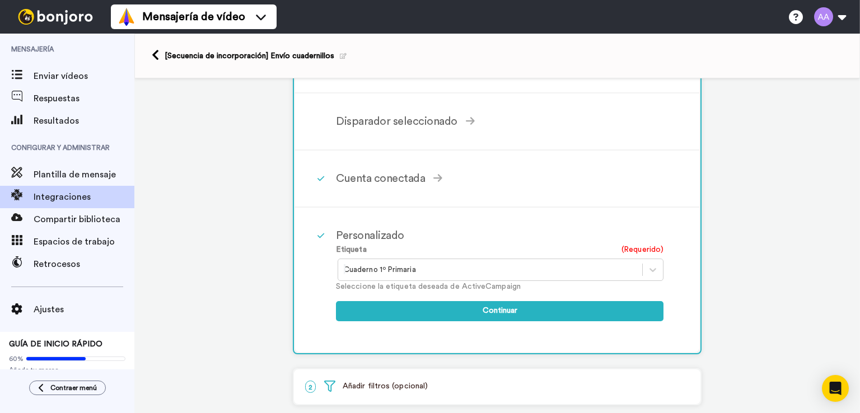
scroll to position [94, 0]
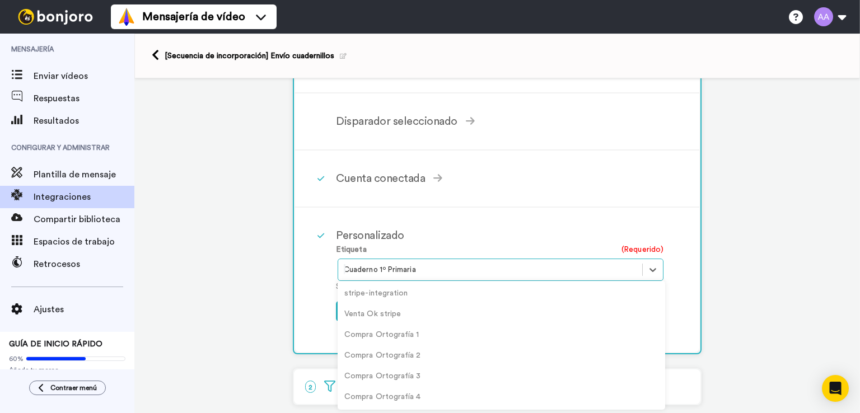
click at [421, 267] on div at bounding box center [490, 269] width 293 height 13
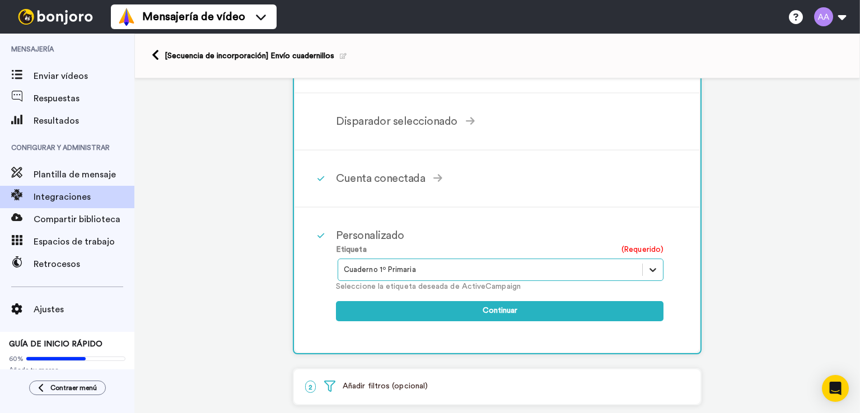
click at [648, 265] on icon at bounding box center [653, 269] width 11 height 11
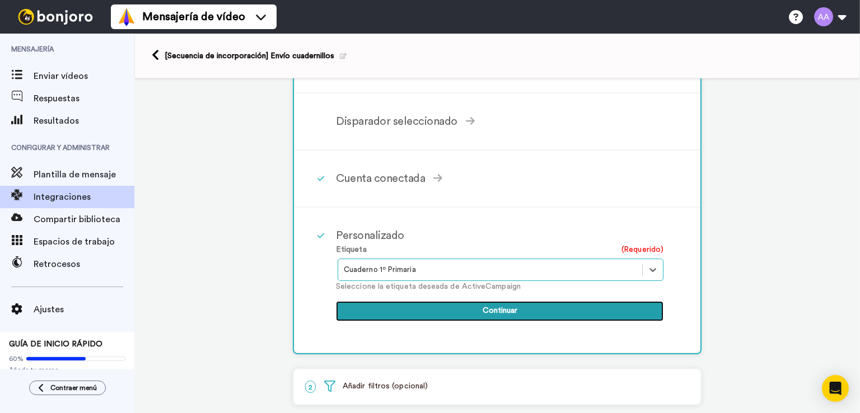
click at [449, 301] on button "Continuar" at bounding box center [500, 311] width 328 height 21
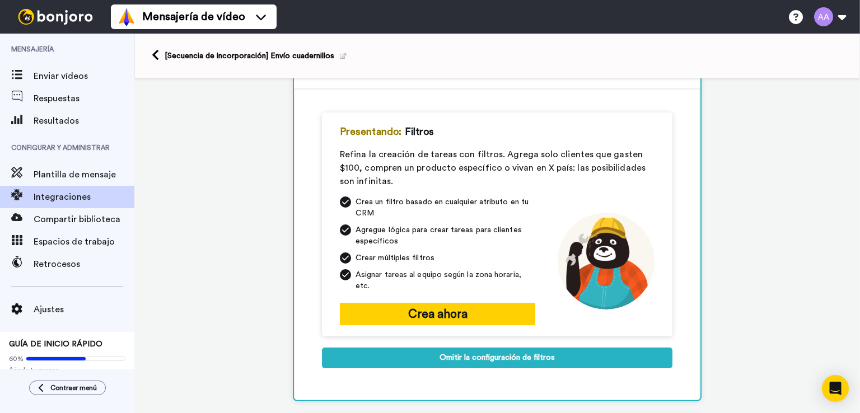
scroll to position [88, 0]
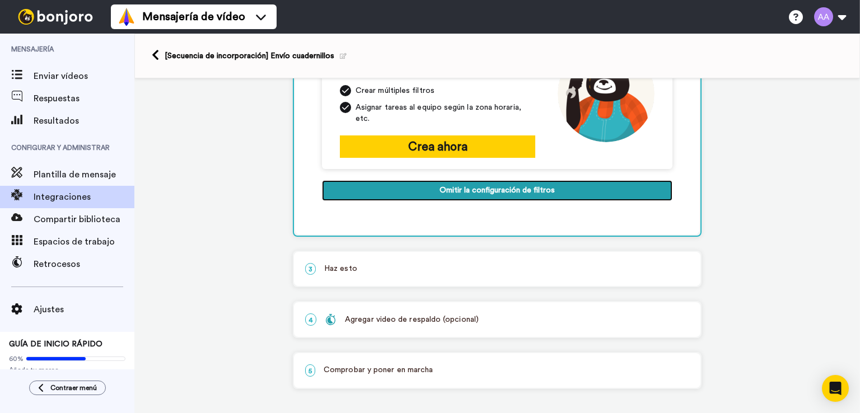
click at [506, 187] on font "Omitir la configuración de filtros" at bounding box center [497, 190] width 115 height 8
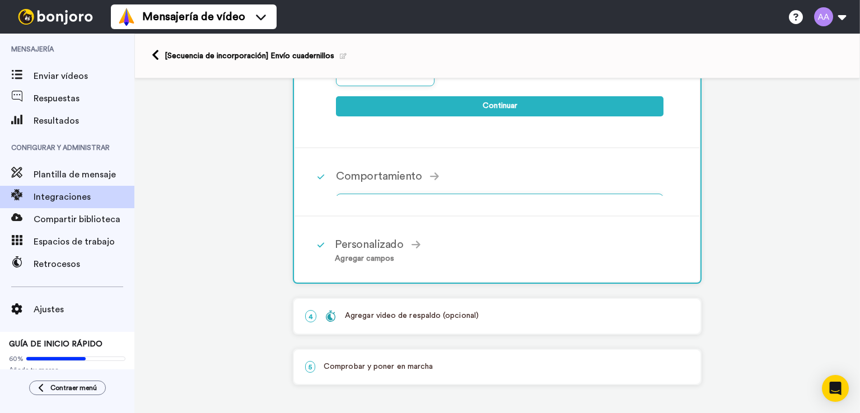
scroll to position [111, 0]
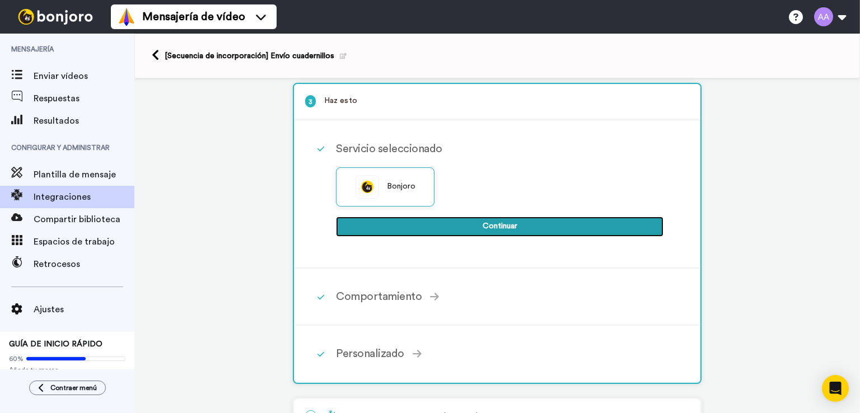
click at [468, 222] on button "Continuar" at bounding box center [500, 227] width 328 height 21
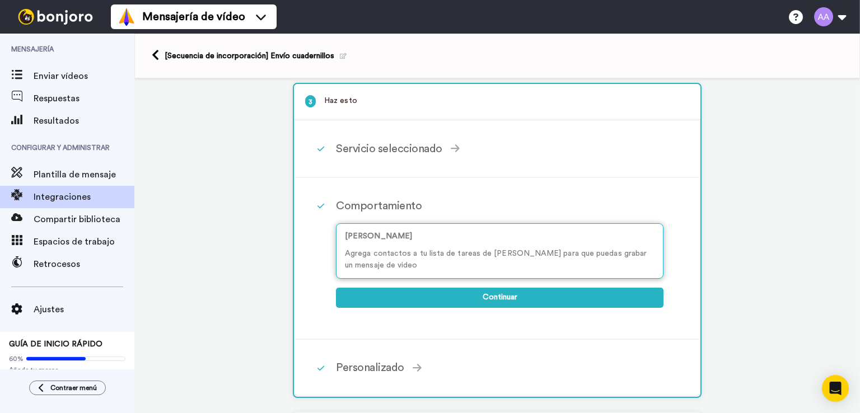
click at [413, 259] on p "Agrega contactos a tu lista de tareas de Bonjoro para que puedas grabar un mens…" at bounding box center [500, 260] width 310 height 24
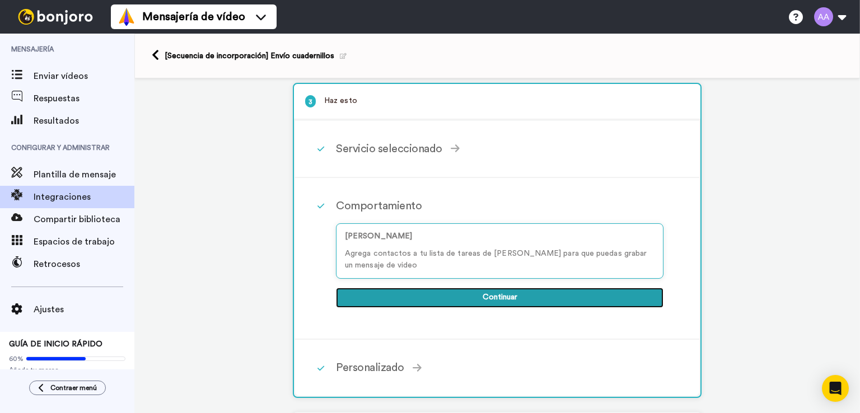
click at [472, 298] on button "Continuar" at bounding box center [500, 298] width 328 height 21
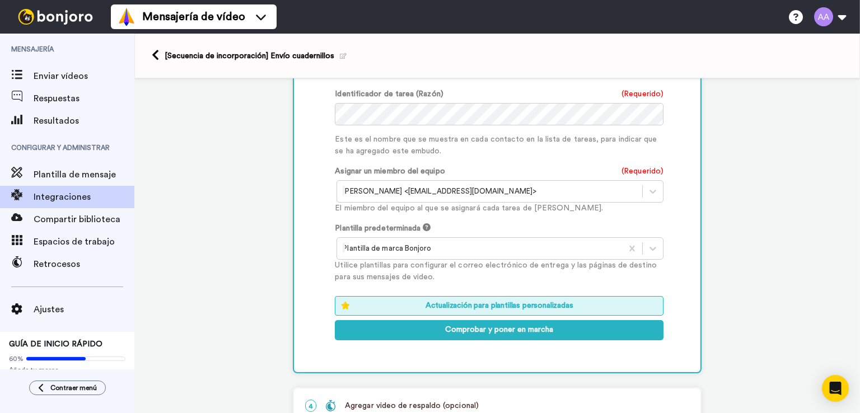
scroll to position [559, 0]
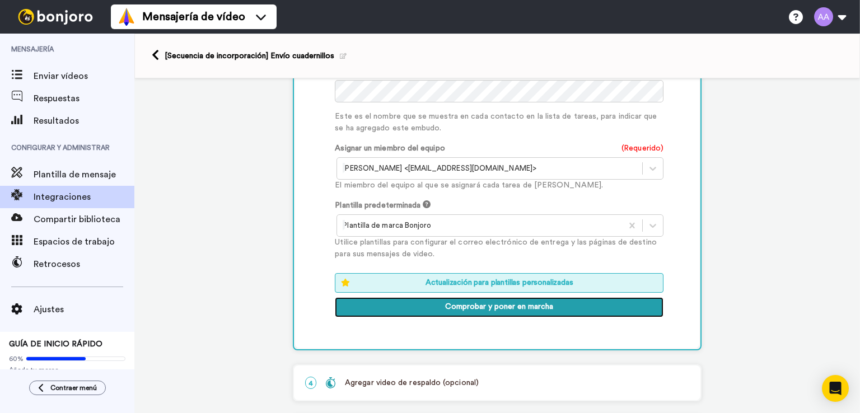
click at [482, 308] on font "Comprobar y poner en marcha" at bounding box center [499, 307] width 108 height 8
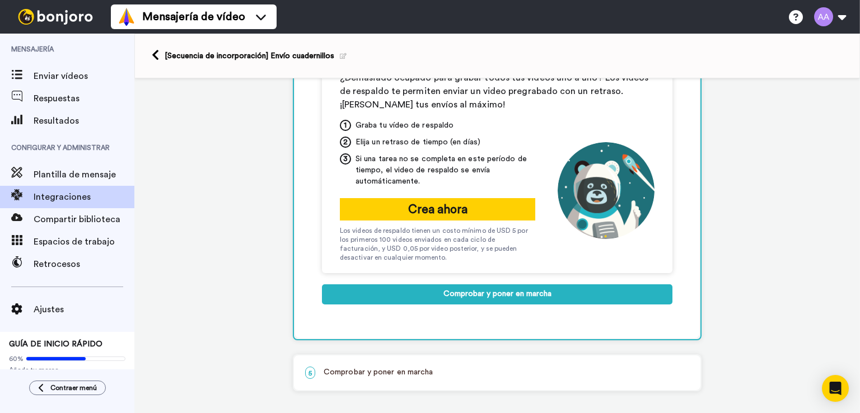
scroll to position [272, 0]
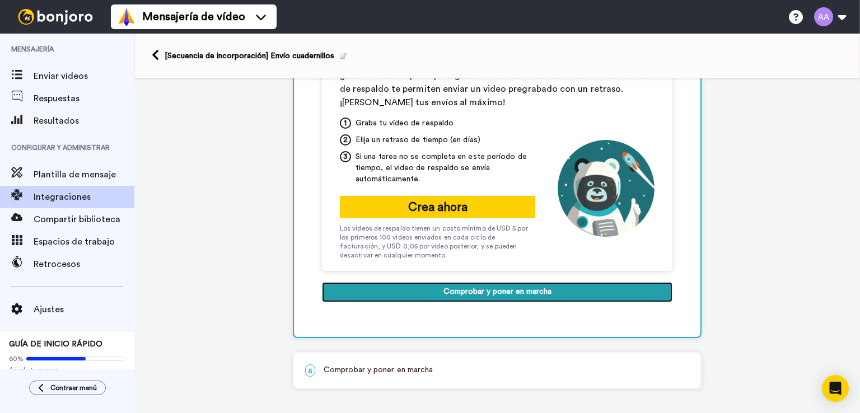
click at [482, 288] on font "Comprobar y poner en marcha" at bounding box center [498, 292] width 108 height 8
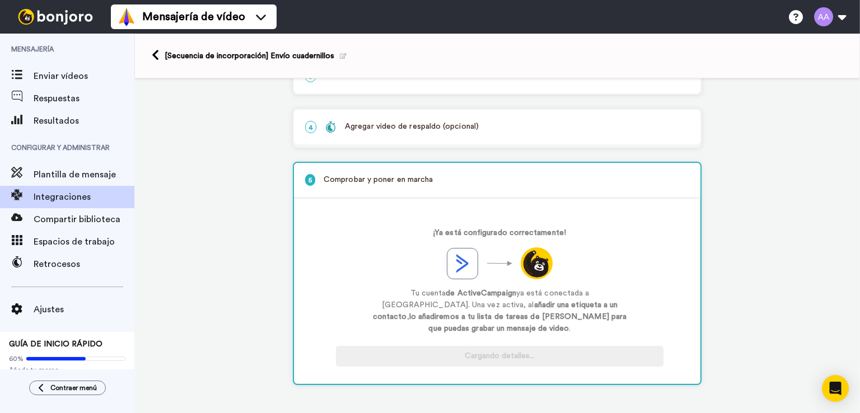
scroll to position [133, 0]
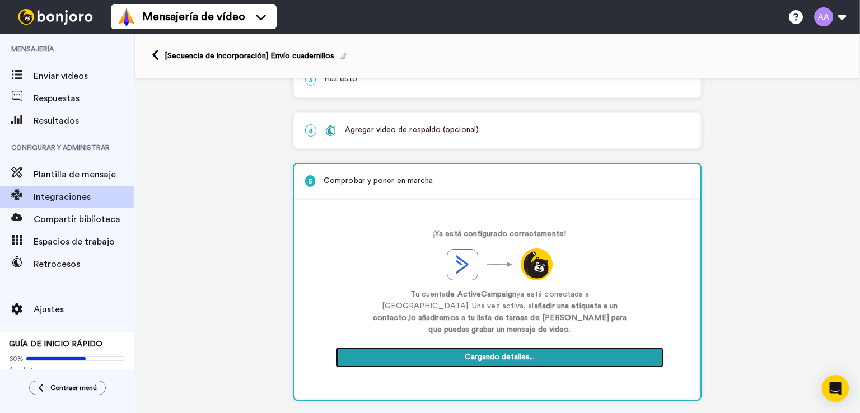
click at [497, 353] on font "Cargando detalles..." at bounding box center [500, 357] width 70 height 8
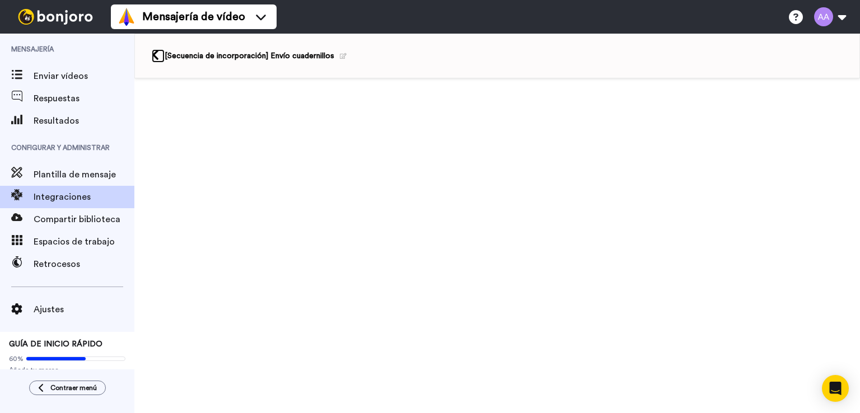
click at [152, 54] on icon at bounding box center [155, 55] width 7 height 12
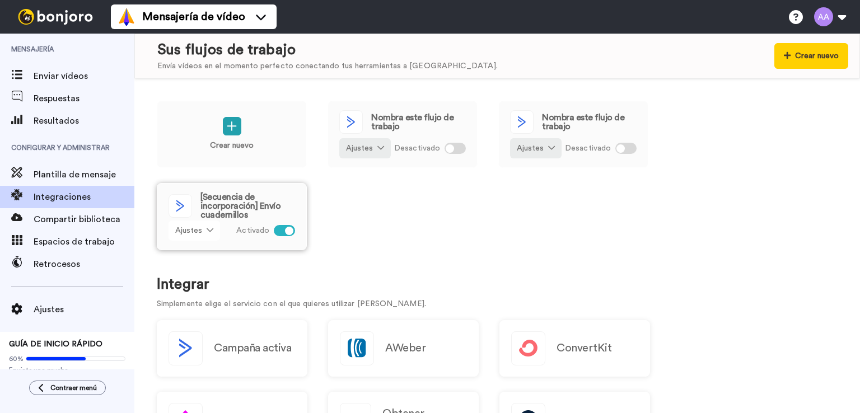
click at [208, 234] on icon at bounding box center [210, 230] width 7 height 8
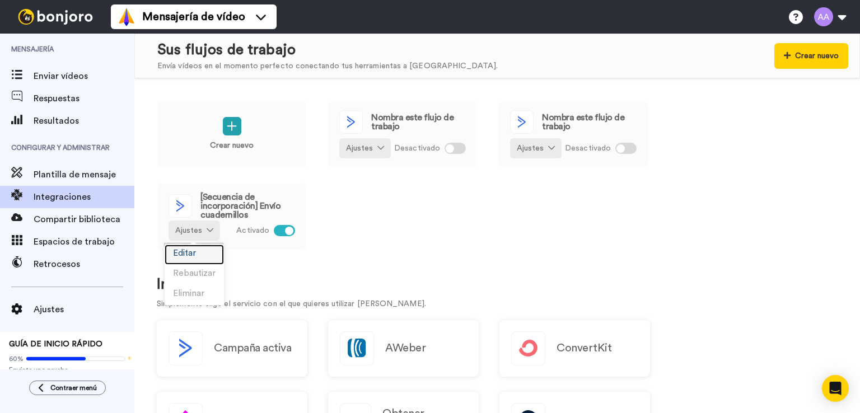
click at [190, 253] on font "Editar" at bounding box center [184, 253] width 23 height 8
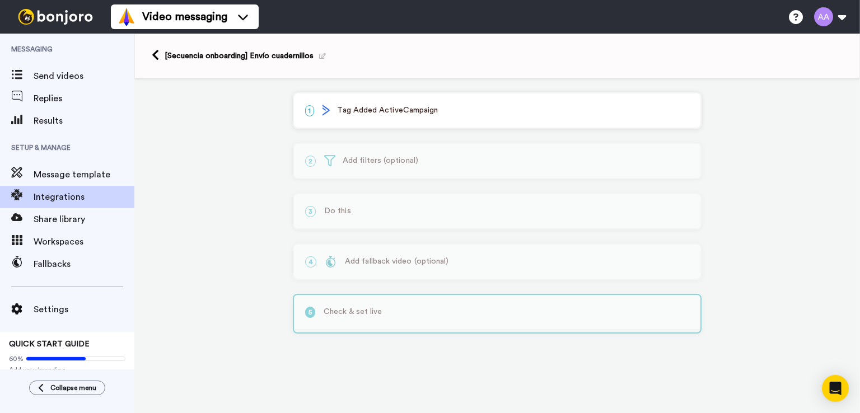
click at [434, 162] on div "2 Add filters (optional) Introducing: Filters Refine your task creation with fi…" at bounding box center [497, 161] width 409 height 36
click at [436, 213] on div "3 Do this Service selected Bonjoro Continue Actions Create Bonjoro Add contacts…" at bounding box center [497, 211] width 409 height 36
click at [444, 111] on p "1 Tag Added ActiveCampaign" at bounding box center [497, 111] width 384 height 12
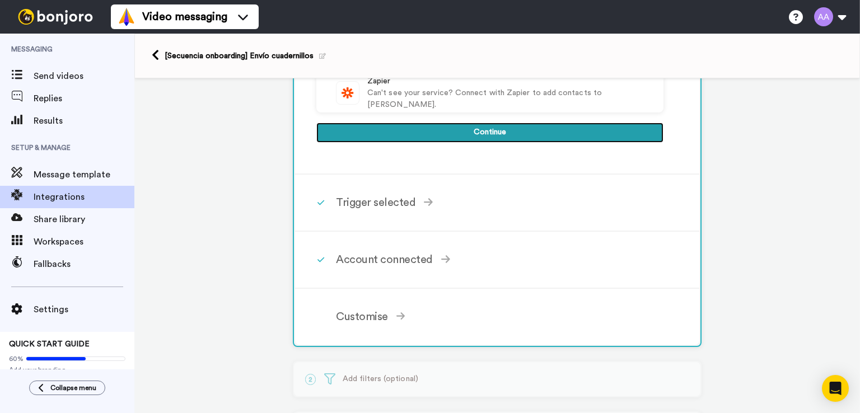
click at [460, 135] on button "Continue" at bounding box center [490, 133] width 347 height 20
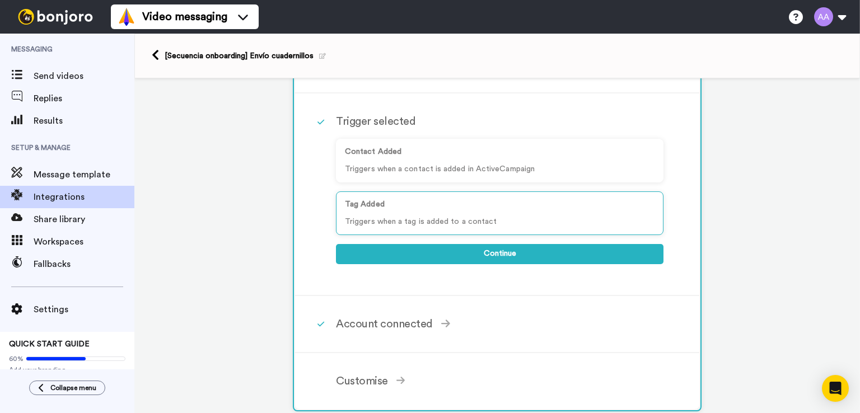
scroll to position [206, 0]
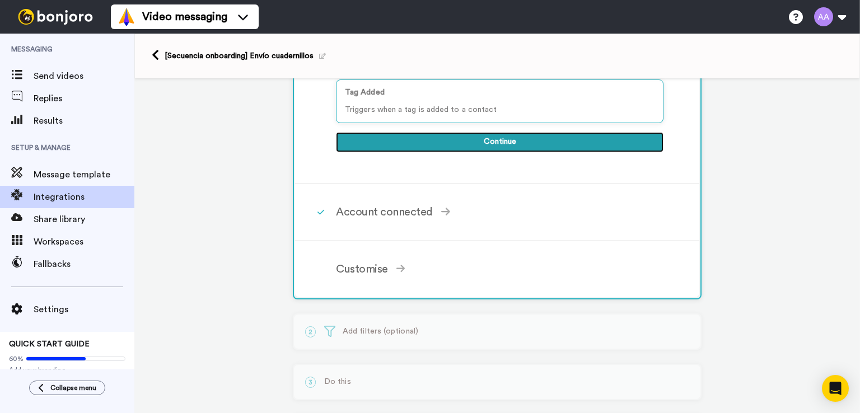
click at [500, 144] on button "Continue" at bounding box center [500, 142] width 328 height 20
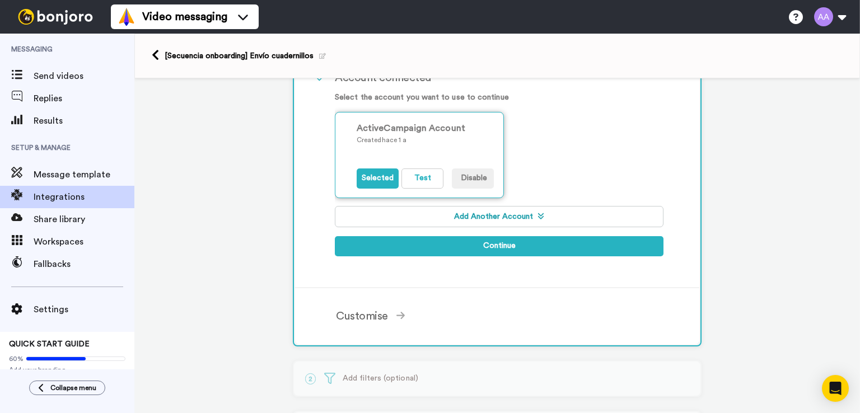
scroll to position [194, 0]
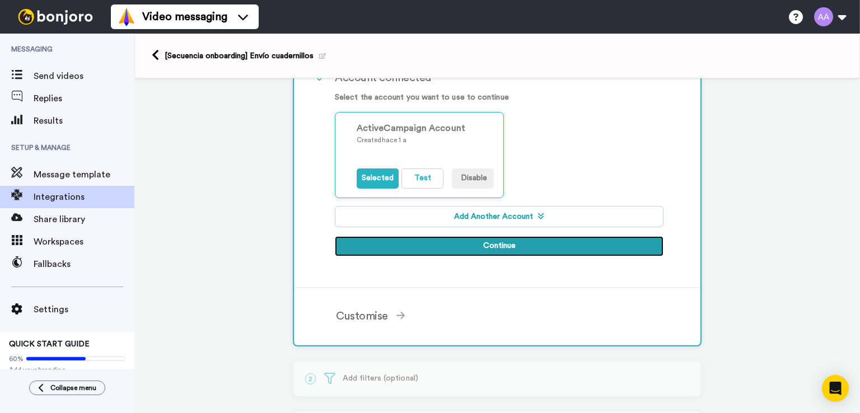
click at [497, 245] on button "Continue" at bounding box center [499, 246] width 329 height 20
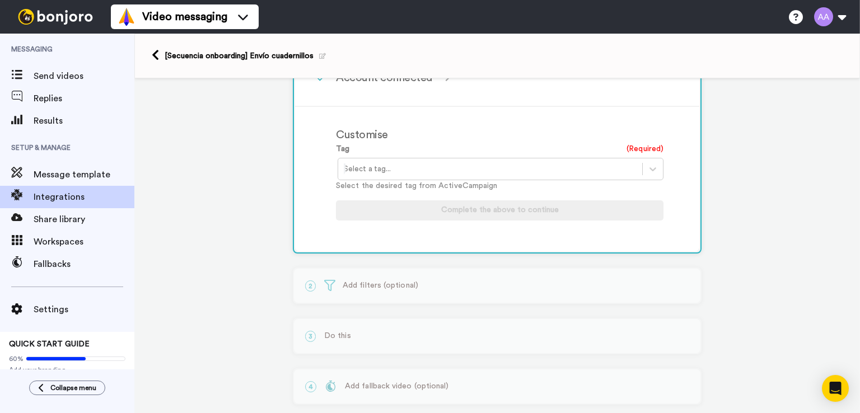
click at [439, 170] on div at bounding box center [490, 168] width 293 height 13
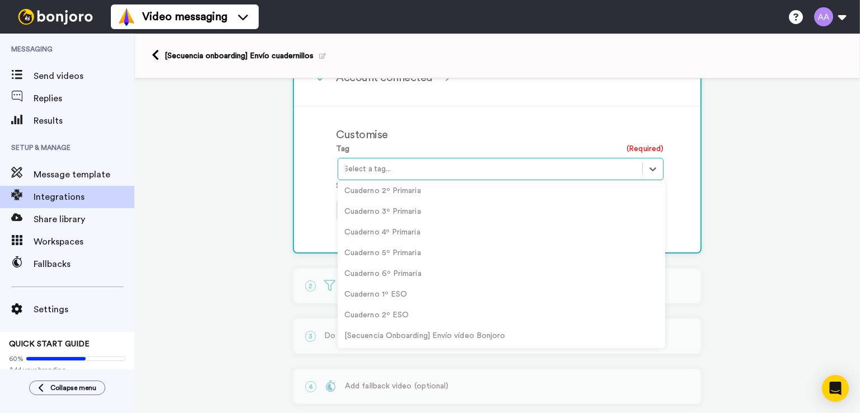
scroll to position [1329, 0]
click at [464, 335] on div "[Secuencia Onboarding] Envío vídeo Bonjoro" at bounding box center [502, 335] width 328 height 21
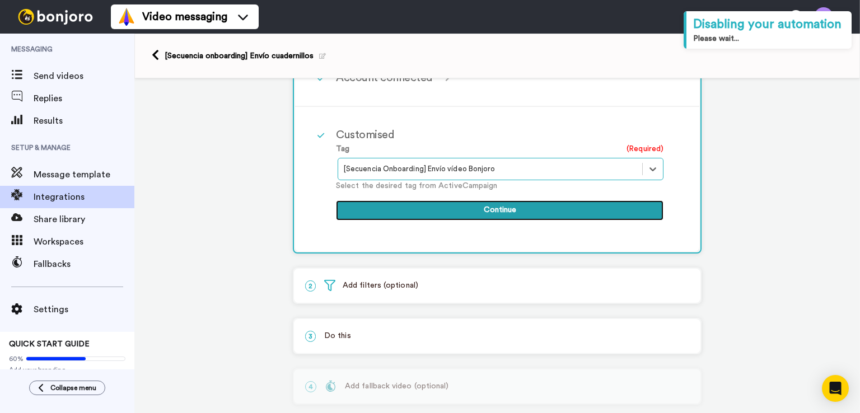
click at [508, 211] on button "Continue" at bounding box center [500, 211] width 328 height 20
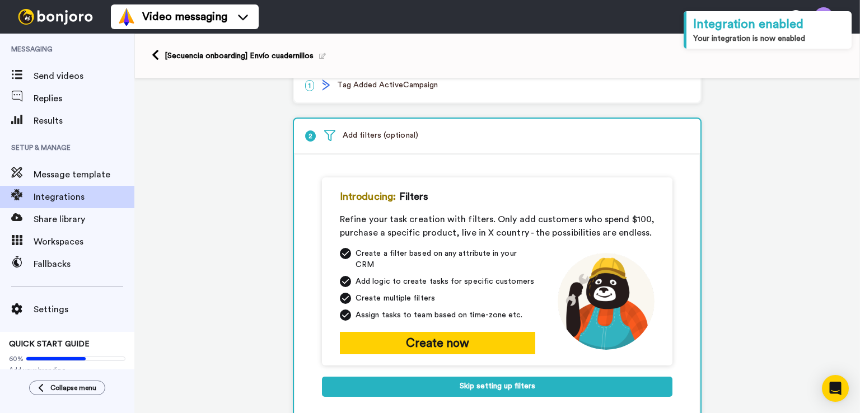
scroll to position [212, 0]
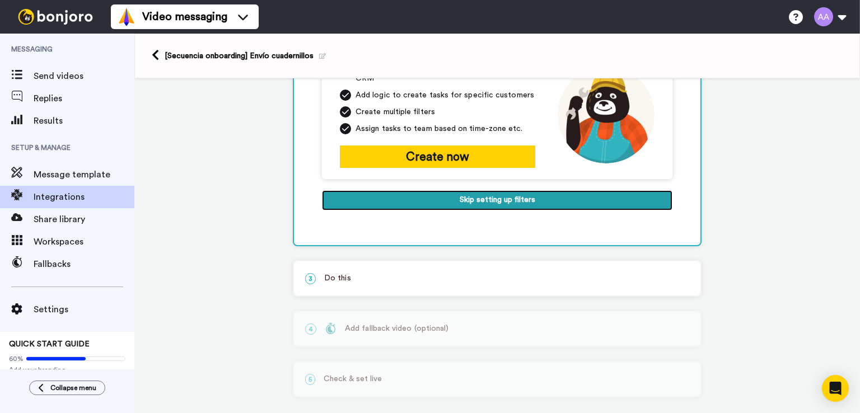
click at [507, 196] on button "Skip setting up filters" at bounding box center [497, 200] width 351 height 20
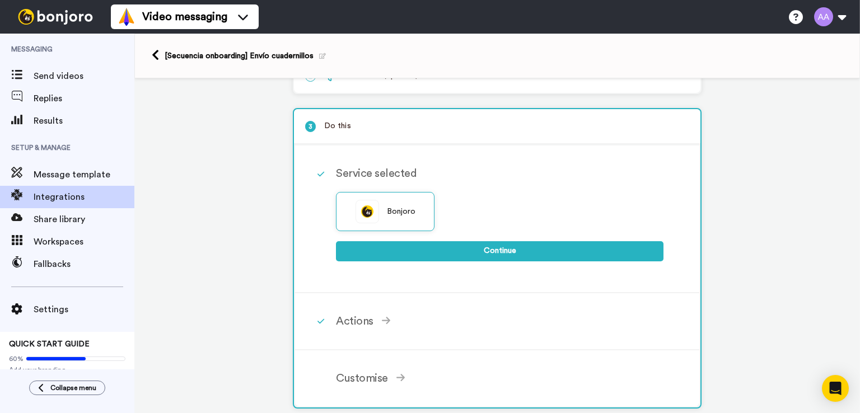
scroll to position [150, 0]
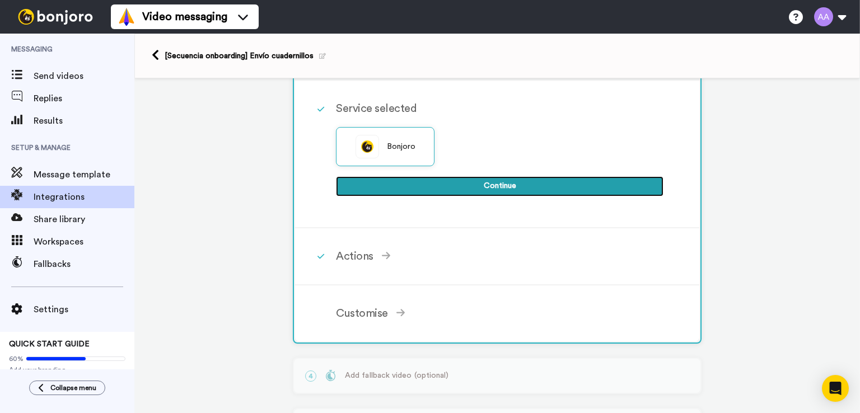
click at [518, 184] on button "Continue" at bounding box center [500, 186] width 328 height 20
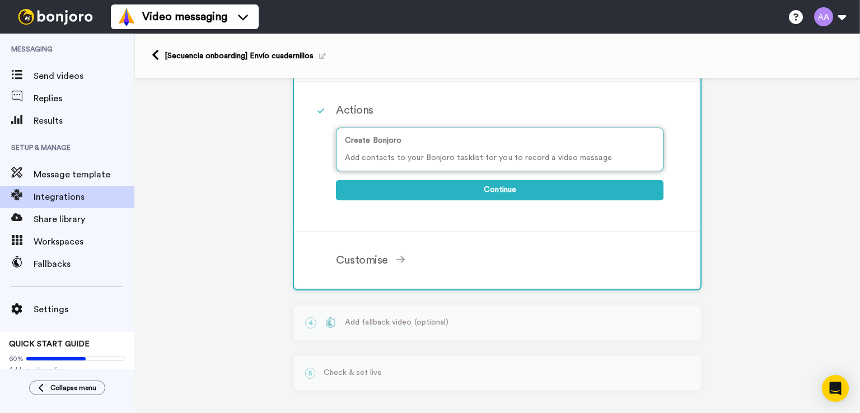
scroll to position [206, 0]
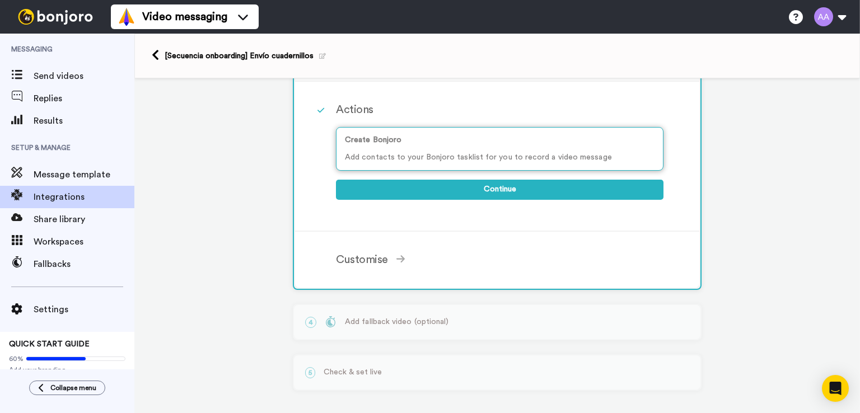
click at [508, 157] on p "Add contacts to your Bonjoro tasklist for you to record a video message" at bounding box center [500, 158] width 310 height 12
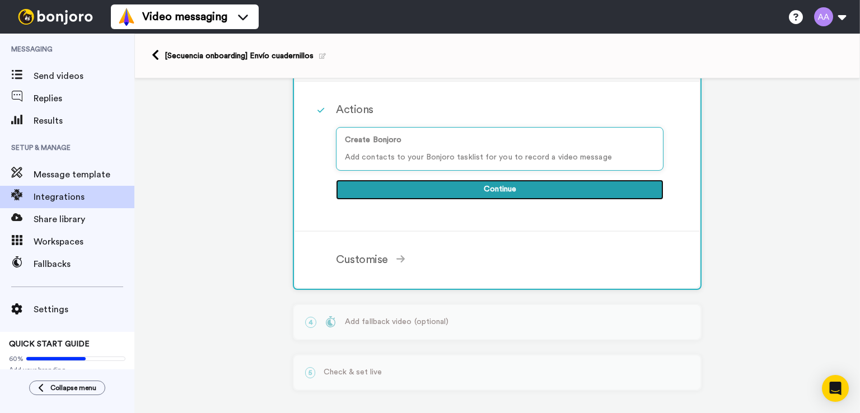
click at [512, 190] on button "Continue" at bounding box center [500, 190] width 328 height 20
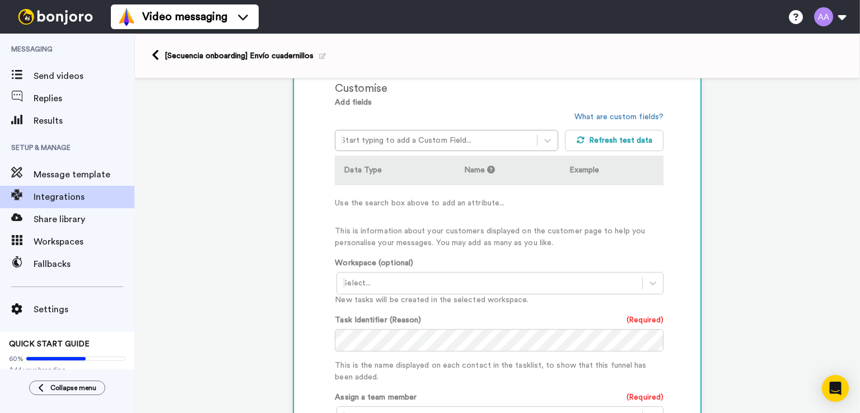
scroll to position [262, 0]
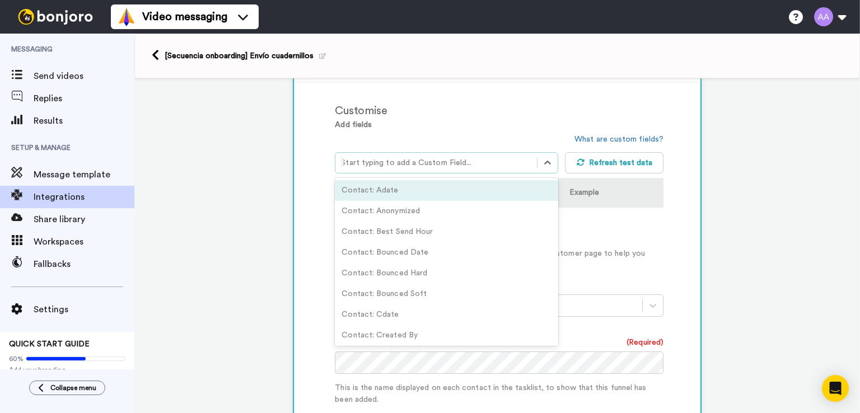
click at [491, 163] on div at bounding box center [436, 162] width 190 height 13
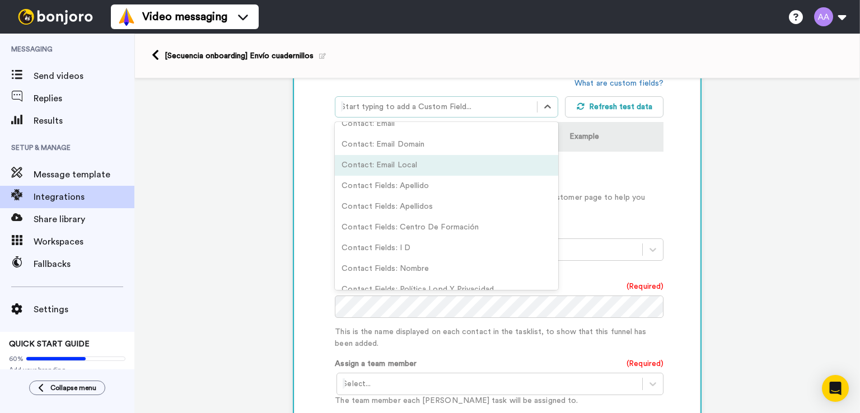
scroll to position [392, 0]
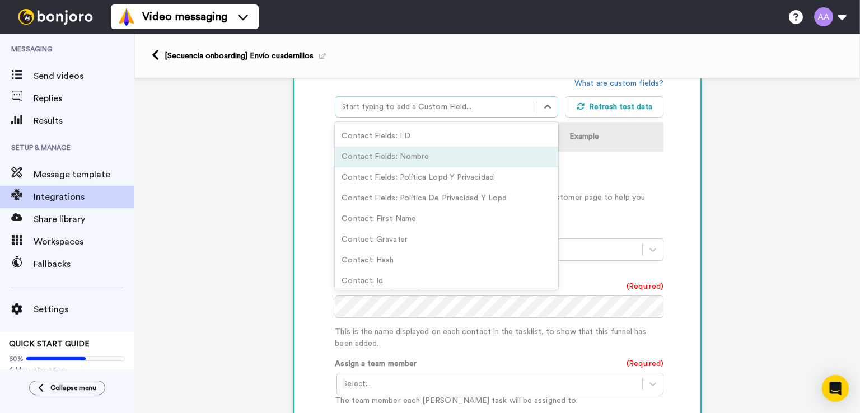
click at [439, 161] on div "Contact Fields: Nombre" at bounding box center [447, 157] width 224 height 21
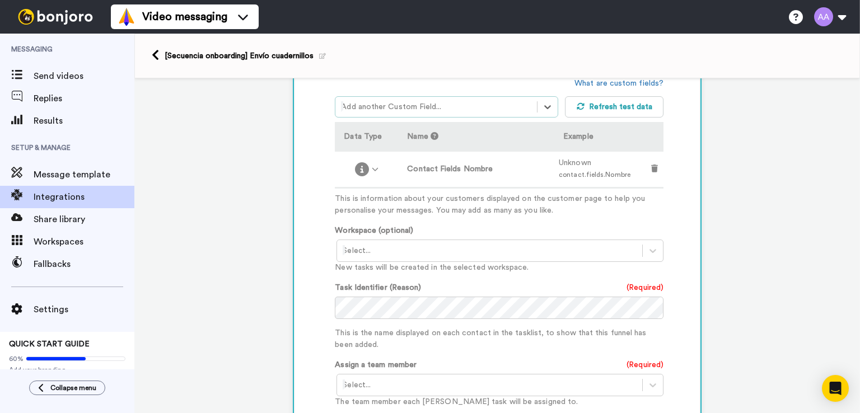
click at [476, 111] on div "Add another Custom Field..." at bounding box center [437, 107] width 202 height 18
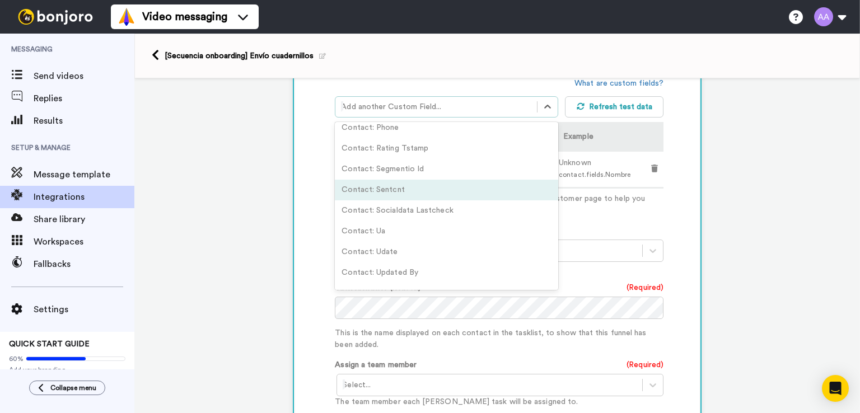
scroll to position [734, 0]
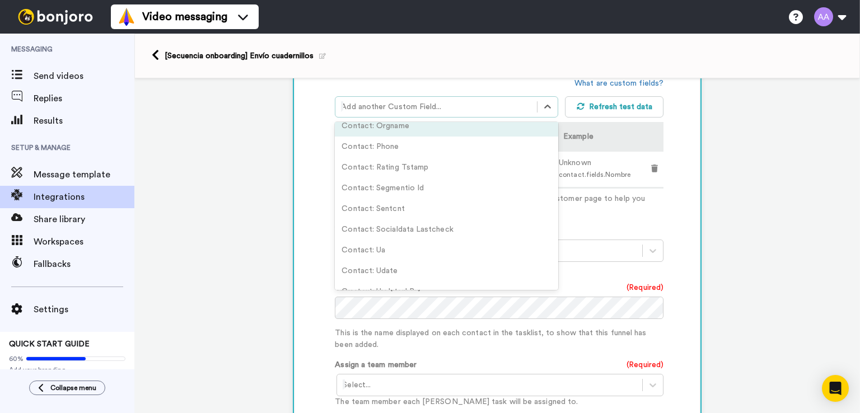
click at [676, 128] on div "Customise Add fields option Contact Fields: Nombre, selected. option Contact: O…" at bounding box center [511, 290] width 353 height 504
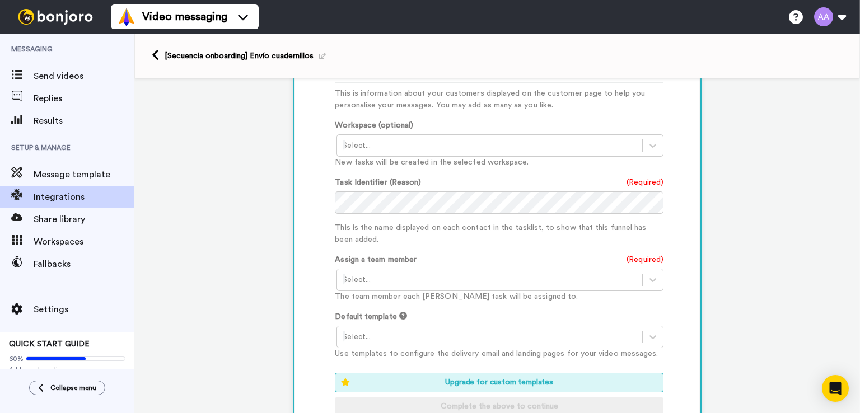
scroll to position [430, 0]
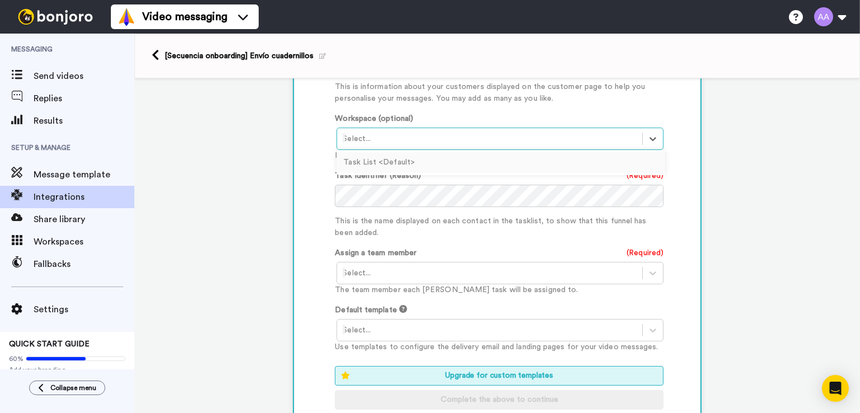
click at [454, 137] on div at bounding box center [490, 138] width 294 height 13
click at [381, 159] on div "Task List <Default>" at bounding box center [501, 162] width 329 height 21
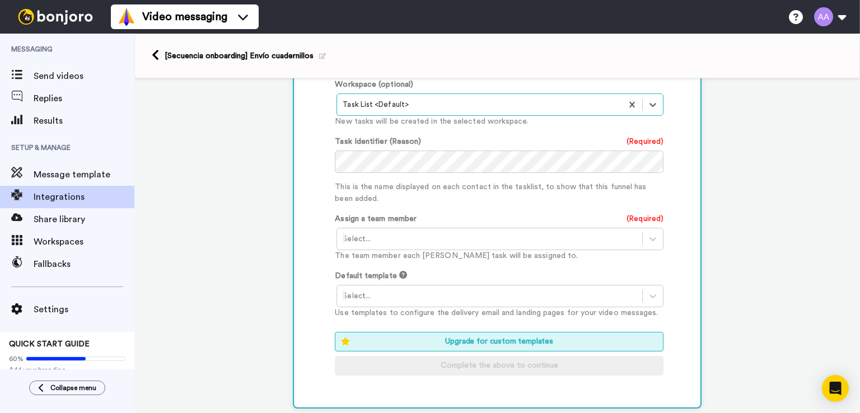
scroll to position [486, 0]
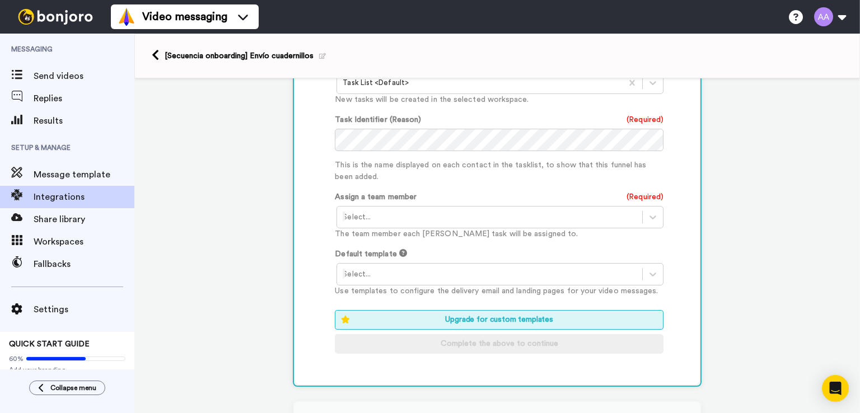
click at [422, 218] on div at bounding box center [490, 217] width 294 height 13
click at [427, 242] on div "Ana Cristina Alonso <maspe@edicionesmaspe.com>" at bounding box center [501, 241] width 329 height 21
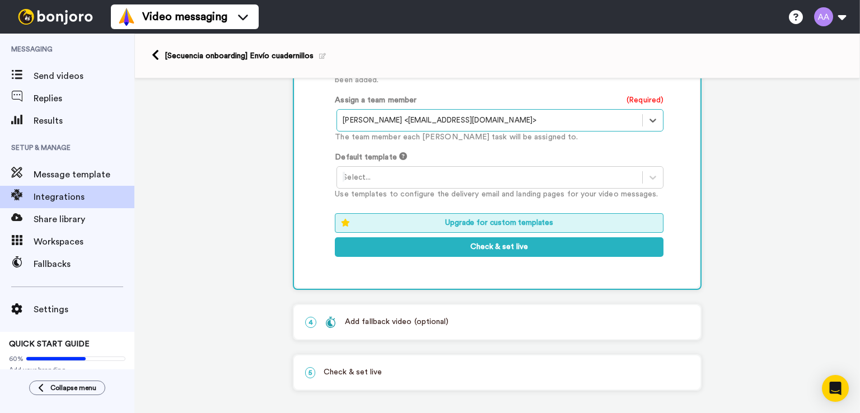
scroll to position [585, 0]
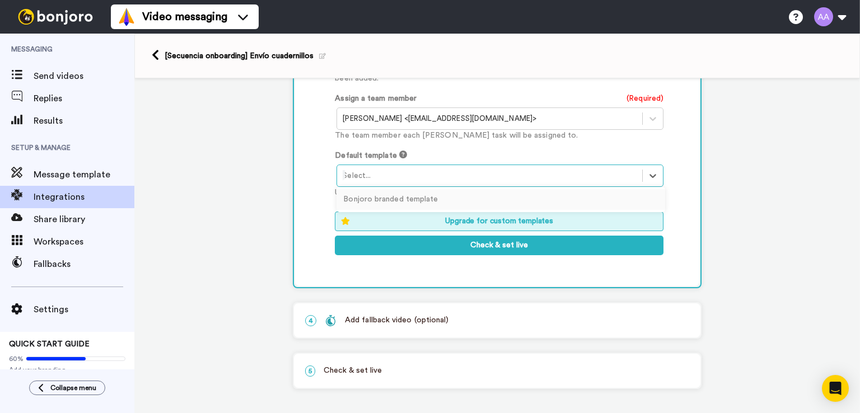
click at [403, 172] on div at bounding box center [490, 175] width 294 height 13
click at [405, 194] on div "Bonjoro branded template" at bounding box center [501, 199] width 329 height 21
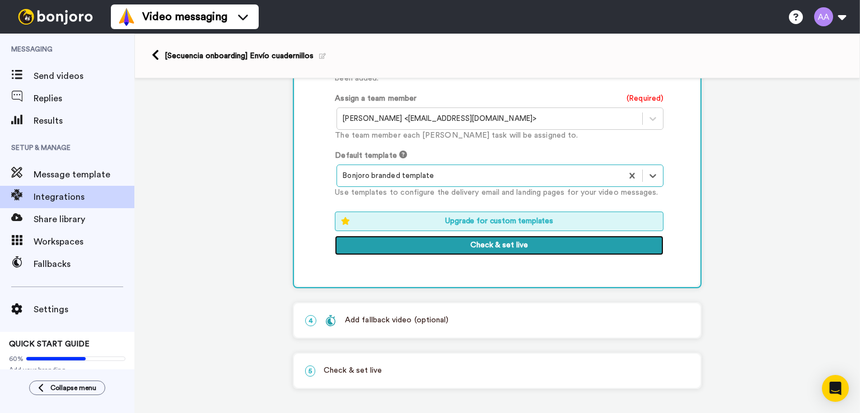
click at [451, 245] on button "Check & set live" at bounding box center [499, 246] width 329 height 20
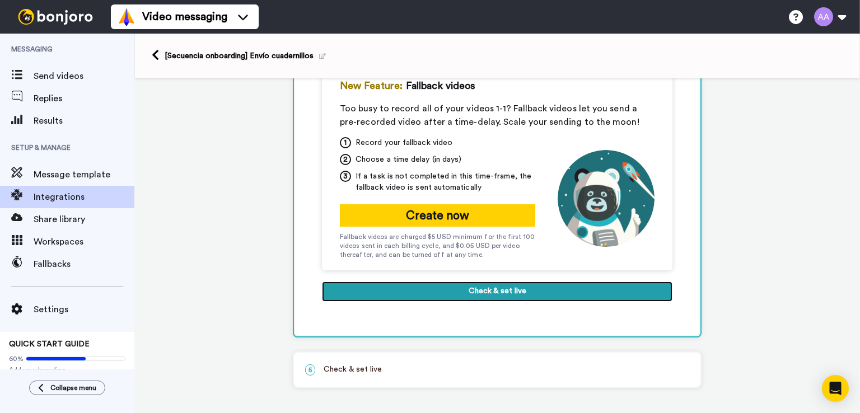
click at [499, 287] on button "Check & set live" at bounding box center [497, 292] width 351 height 20
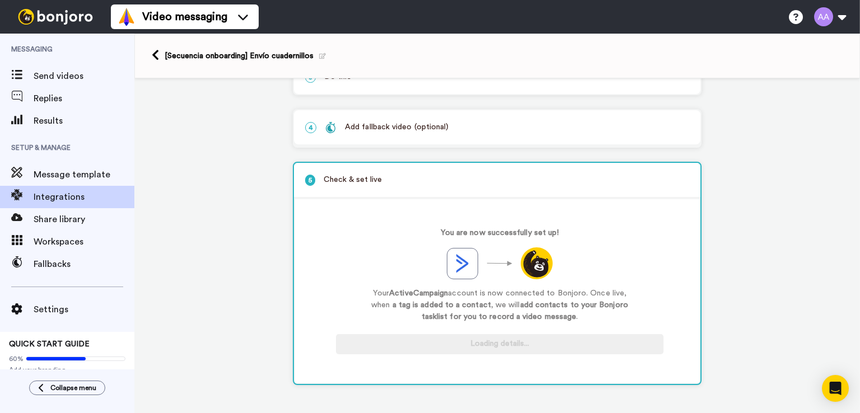
scroll to position [132, 0]
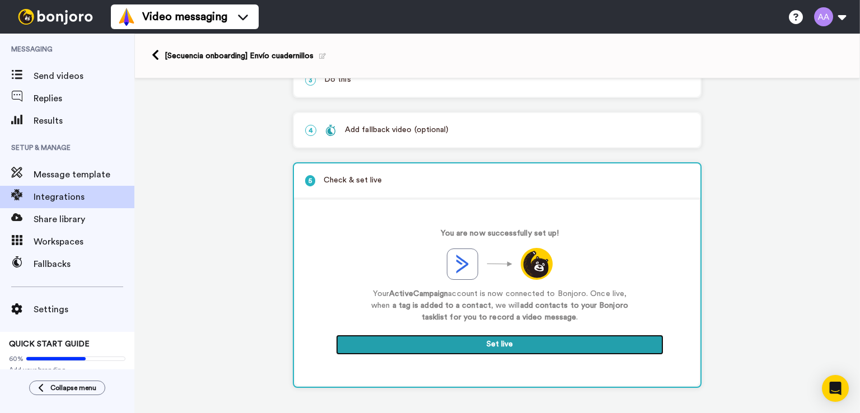
click at [485, 347] on button "Set live" at bounding box center [500, 345] width 328 height 20
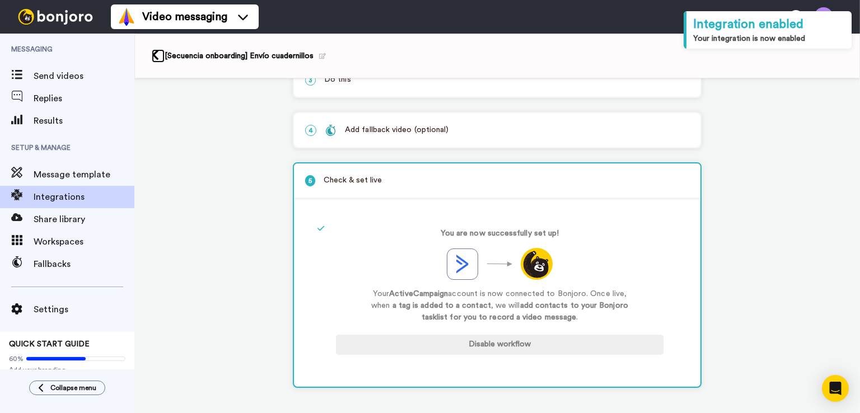
click at [153, 54] on icon at bounding box center [155, 55] width 7 height 12
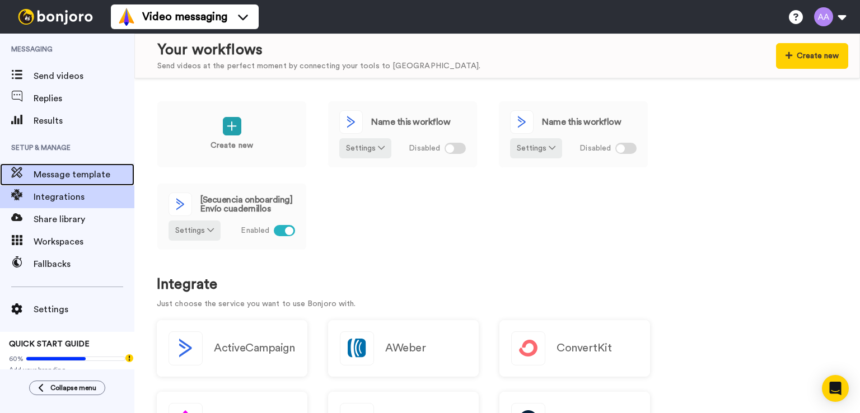
click at [69, 175] on span "Message template" at bounding box center [84, 174] width 101 height 13
